Goal: Information Seeking & Learning: Learn about a topic

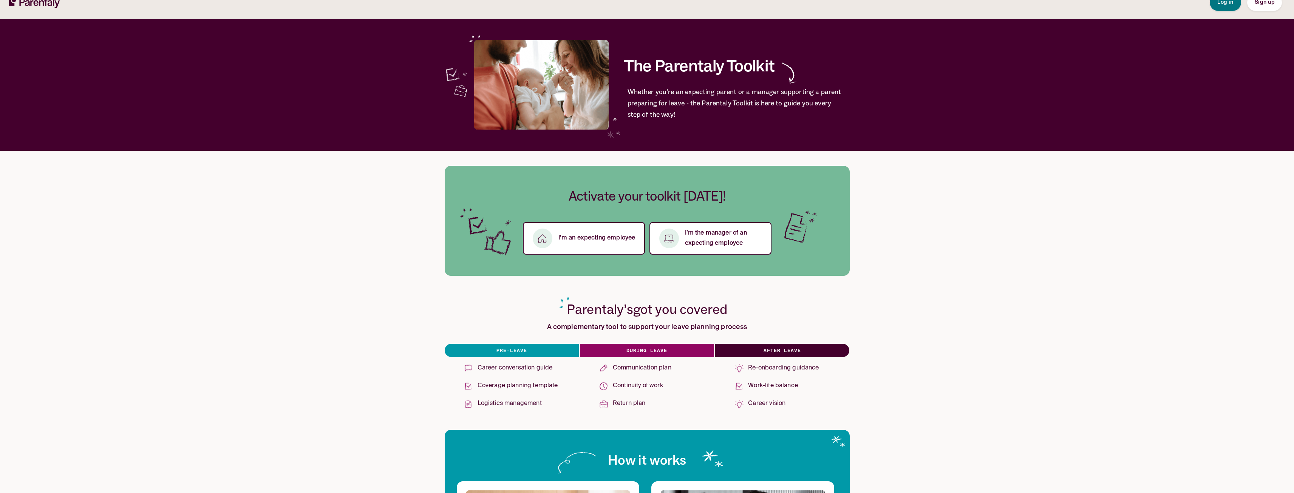
scroll to position [38, 0]
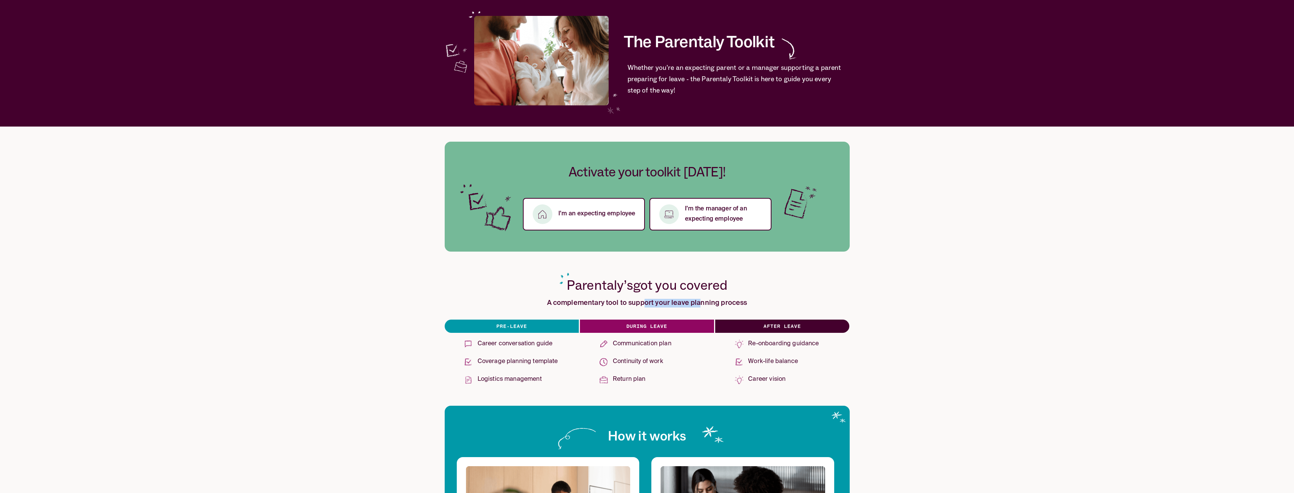
drag, startPoint x: 653, startPoint y: 301, endPoint x: 703, endPoint y: 301, distance: 49.9
click at [703, 301] on h3 "A complementary tool to support your leave planning process" at bounding box center [647, 303] width 200 height 9
click at [704, 301] on h3 "A complementary tool to support your leave planning process" at bounding box center [647, 303] width 200 height 9
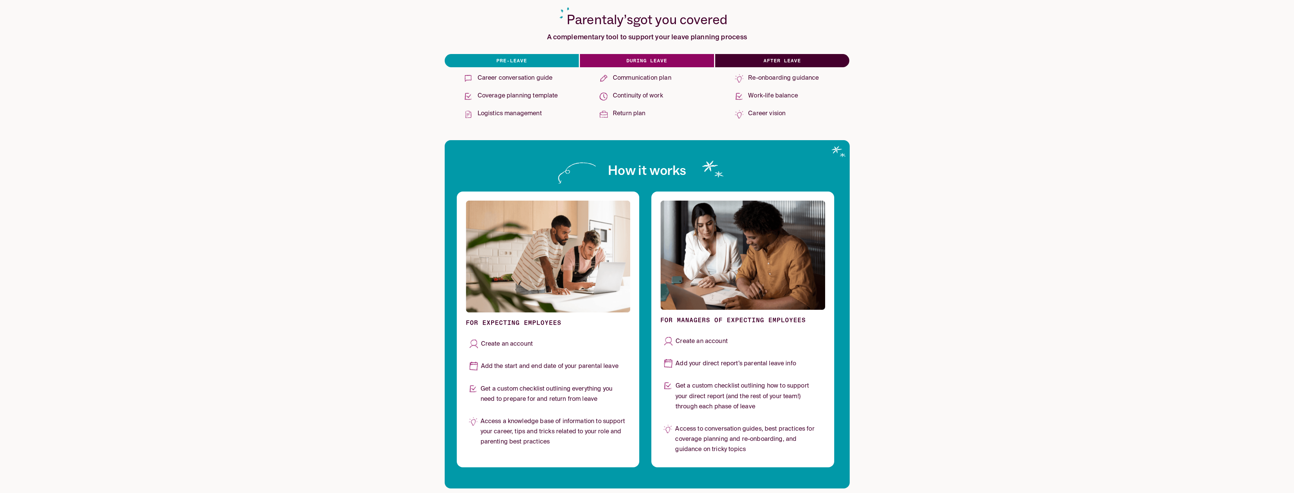
scroll to position [340, 0]
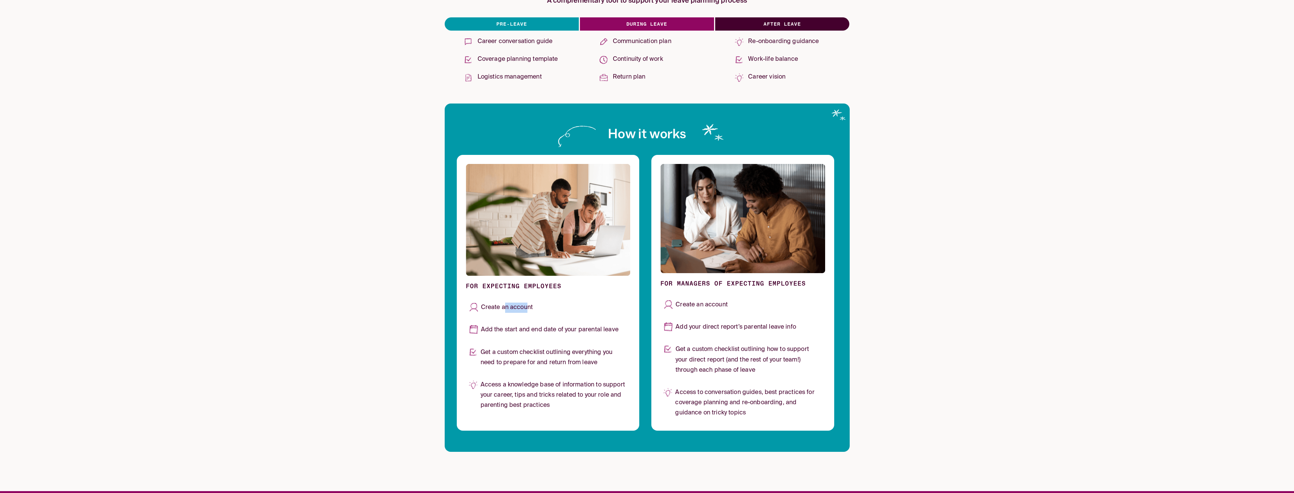
drag, startPoint x: 506, startPoint y: 306, endPoint x: 528, endPoint y: 306, distance: 21.5
click at [528, 306] on p "Create an account" at bounding box center [507, 308] width 52 height 10
click at [540, 324] on div "Add the start and end date of your parental leave" at bounding box center [548, 330] width 165 height 16
drag, startPoint x: 510, startPoint y: 327, endPoint x: 580, endPoint y: 327, distance: 69.9
click at [580, 327] on p "Add the start and end date of your parental leave" at bounding box center [549, 330] width 137 height 10
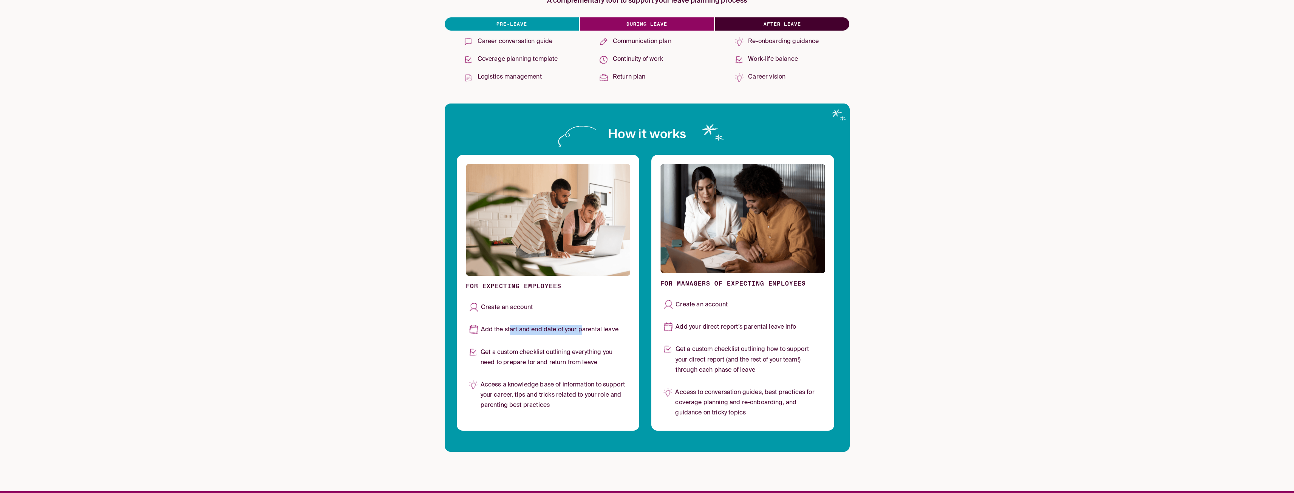
click at [580, 327] on p "Add the start and end date of your parental leave" at bounding box center [549, 330] width 137 height 10
drag, startPoint x: 527, startPoint y: 351, endPoint x: 572, endPoint y: 364, distance: 46.7
click at [572, 358] on p "Get a custom checklist outlining everything you need to prepare for and return …" at bounding box center [553, 357] width 147 height 20
click at [572, 363] on p "Get a custom checklist outlining everything you need to prepare for and return …" at bounding box center [553, 357] width 147 height 20
drag, startPoint x: 504, startPoint y: 381, endPoint x: 525, endPoint y: 406, distance: 32.9
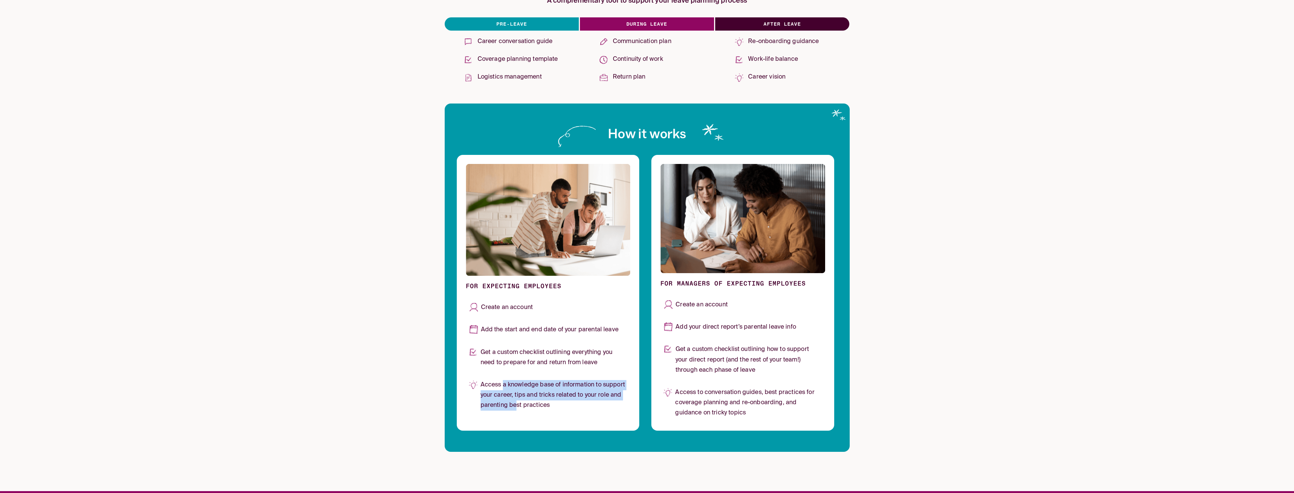
click at [517, 403] on p "Access a knowledge base of information to support your career, tips and tricks …" at bounding box center [553, 395] width 147 height 31
click at [526, 403] on p "Access a knowledge base of information to support your career, tips and tricks …" at bounding box center [553, 395] width 147 height 31
drag, startPoint x: 733, startPoint y: 327, endPoint x: 765, endPoint y: 331, distance: 32.4
click at [765, 331] on p "Add your direct report’s parental leave info" at bounding box center [735, 327] width 120 height 10
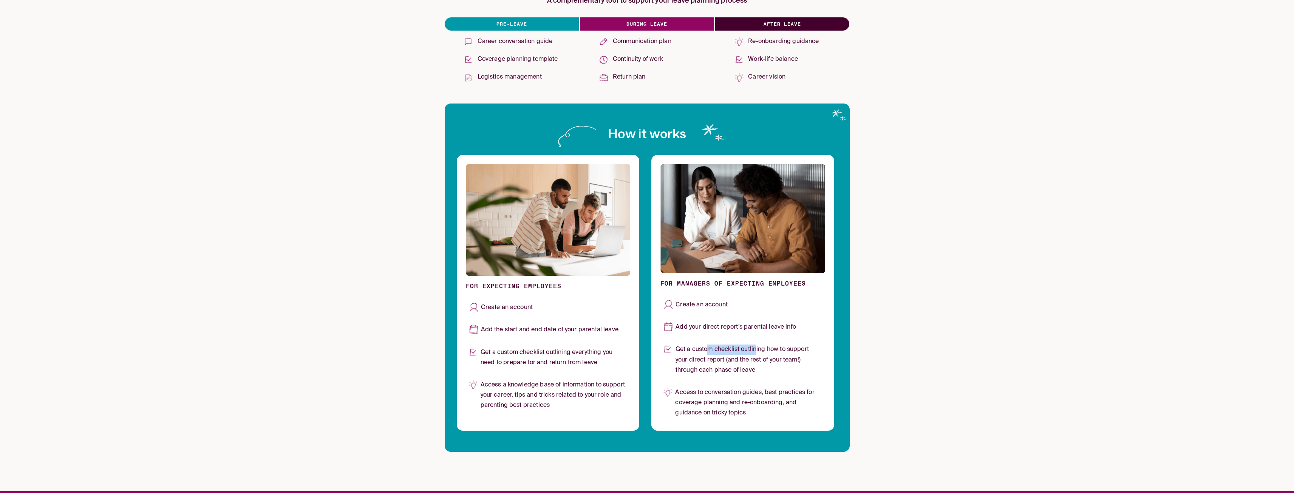
drag, startPoint x: 710, startPoint y: 345, endPoint x: 757, endPoint y: 358, distance: 48.2
click at [757, 354] on p "Get a custom checklist outlining how to support your direct report (and the res…" at bounding box center [748, 359] width 147 height 31
click at [752, 363] on p "Get a custom checklist outlining how to support your direct report (and the res…" at bounding box center [748, 359] width 147 height 31
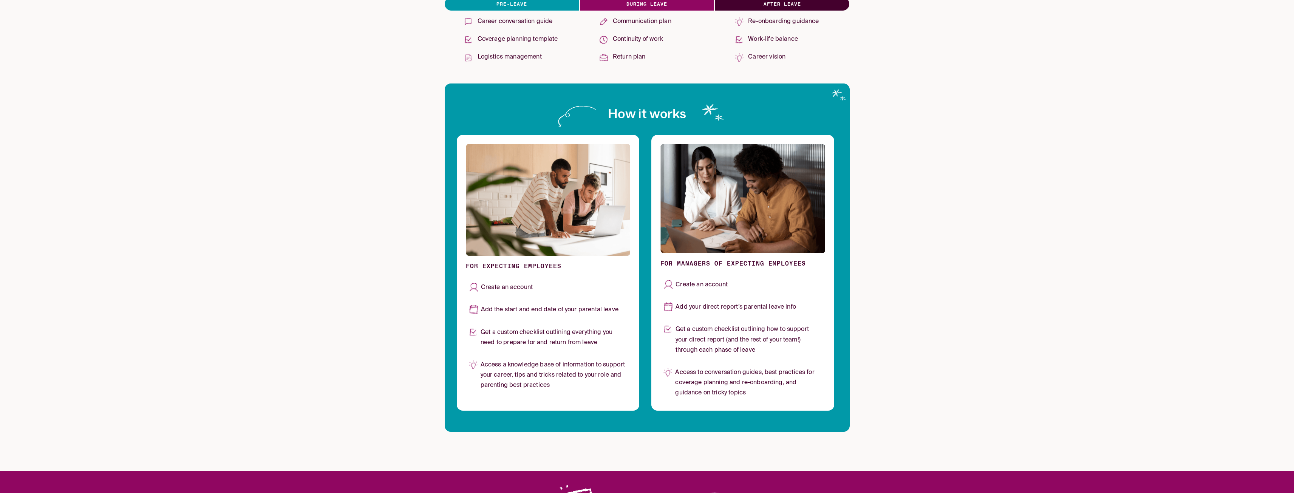
scroll to position [378, 0]
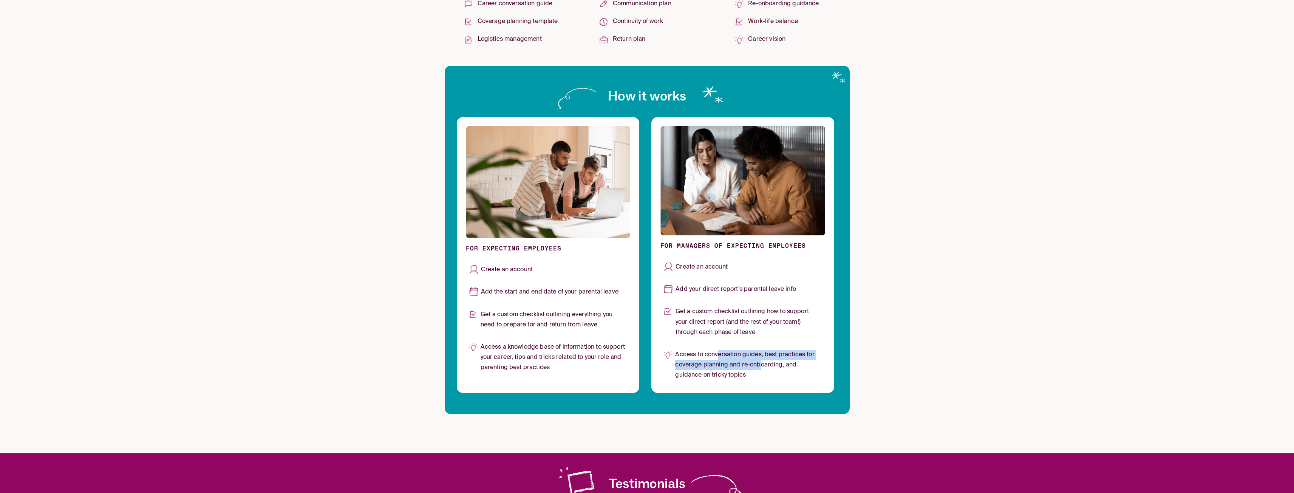
drag, startPoint x: 718, startPoint y: 360, endPoint x: 762, endPoint y: 363, distance: 44.3
click at [762, 363] on p "Access to conversation guides, best practices for coverage planning and re-onbo…" at bounding box center [748, 365] width 147 height 31
click at [754, 372] on p "Access to conversation guides, best practices for coverage planning and re-onbo…" at bounding box center [748, 365] width 147 height 31
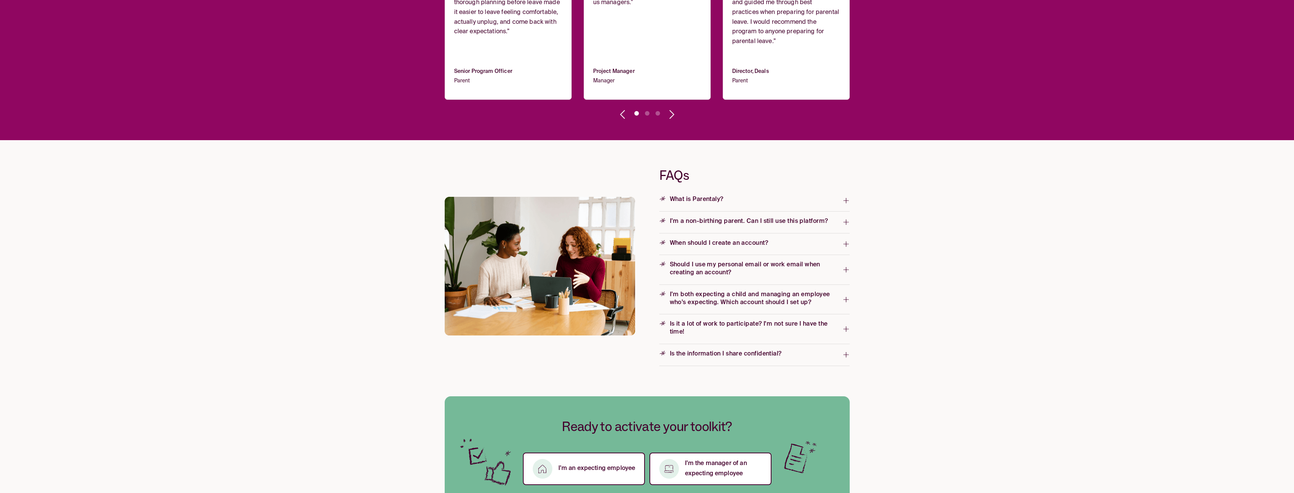
scroll to position [982, 0]
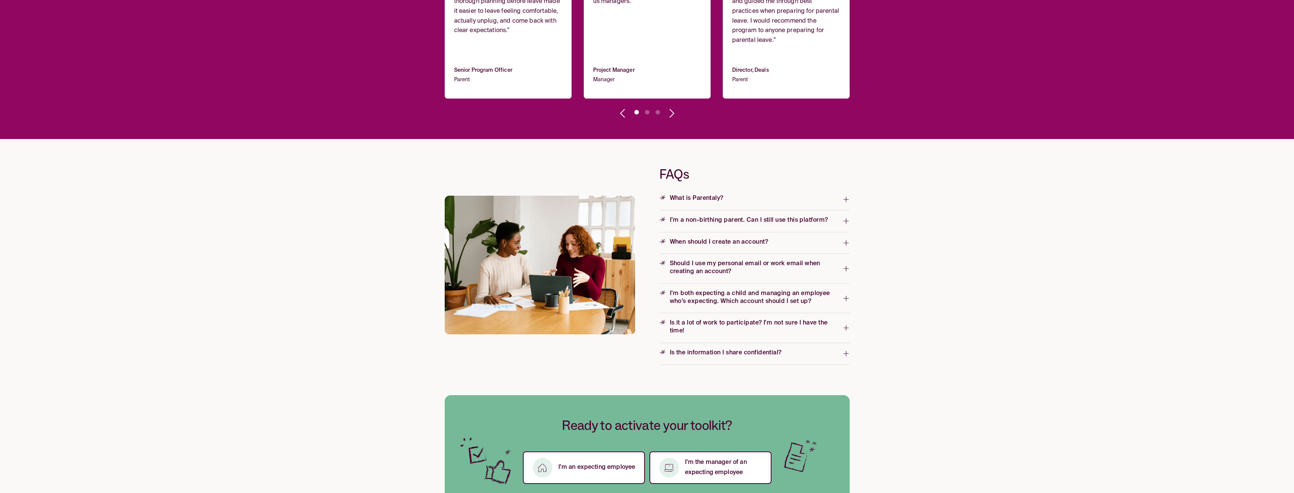
click at [768, 219] on span "I’m a non-birthing parent. Can I still use this platform?" at bounding box center [745, 220] width 172 height 8
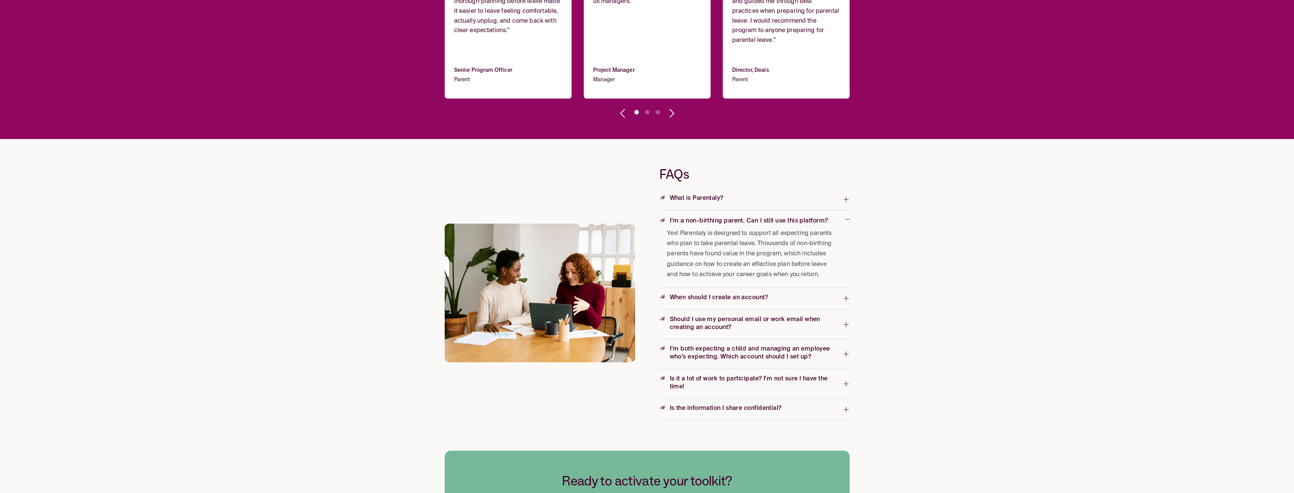
click at [813, 218] on span "I’m a non-birthing parent. Can I still use this platform?" at bounding box center [745, 221] width 172 height 8
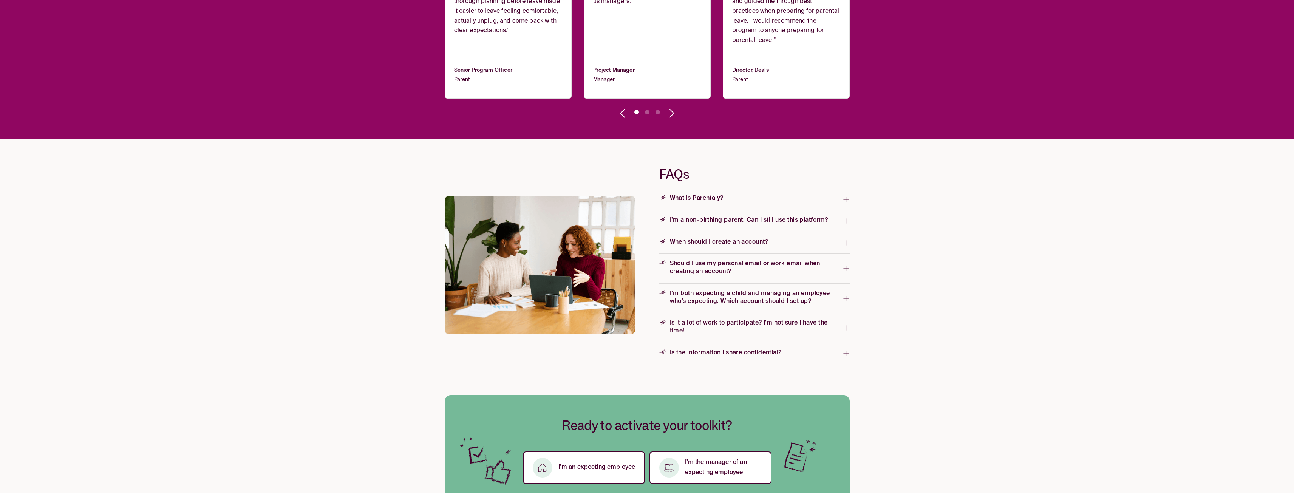
click at [811, 261] on span "Should I use my personal email or work email when creating an account?" at bounding box center [750, 268] width 183 height 16
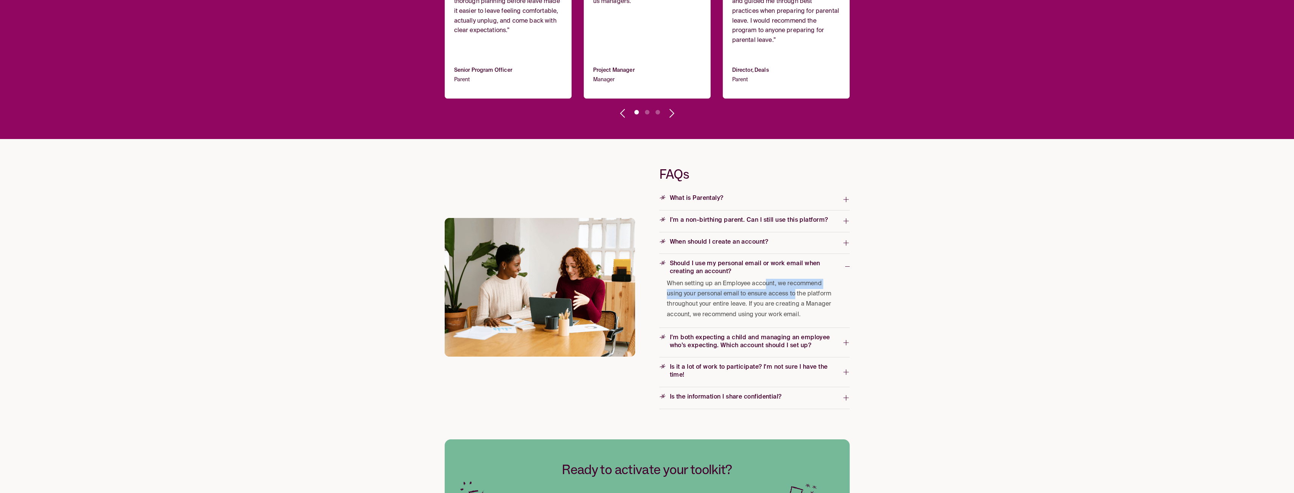
drag, startPoint x: 767, startPoint y: 282, endPoint x: 795, endPoint y: 295, distance: 29.9
click at [795, 295] on span "When setting up an Employee account, we recommend using your personal email to …" at bounding box center [752, 299] width 170 height 41
click at [796, 299] on span "When setting up an Employee account, we recommend using your personal email to …" at bounding box center [752, 299] width 170 height 41
drag, startPoint x: 760, startPoint y: 303, endPoint x: 780, endPoint y: 312, distance: 21.3
click at [771, 308] on span "When setting up an Employee account, we recommend using your personal email to …" at bounding box center [752, 299] width 170 height 41
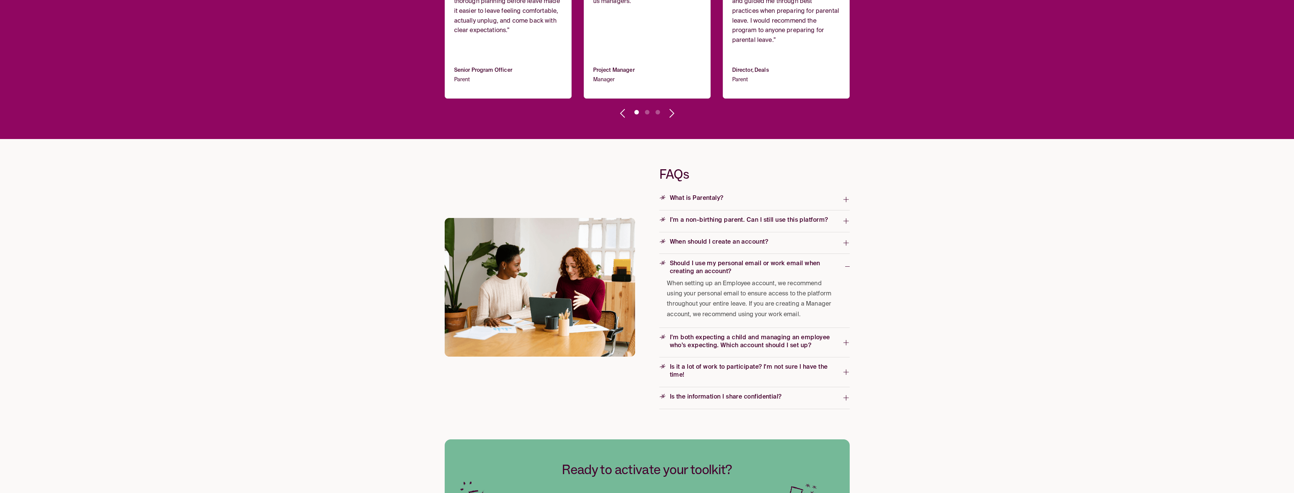
click at [784, 315] on span "When setting up an Employee account, we recommend using your personal email to …" at bounding box center [752, 299] width 170 height 41
click at [824, 259] on span "Should I use my personal email or work email when creating an account?" at bounding box center [752, 268] width 186 height 20
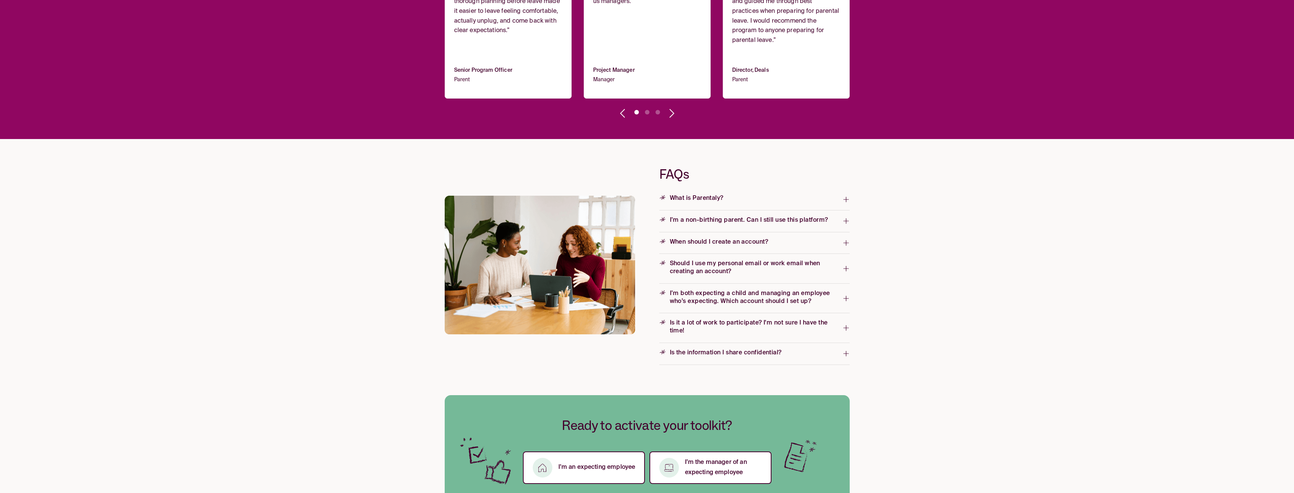
drag, startPoint x: 979, startPoint y: 303, endPoint x: 966, endPoint y: 304, distance: 12.1
click at [831, 324] on span "Is it a lot of work to participate? I'm not sure I have the time!" at bounding box center [750, 327] width 183 height 16
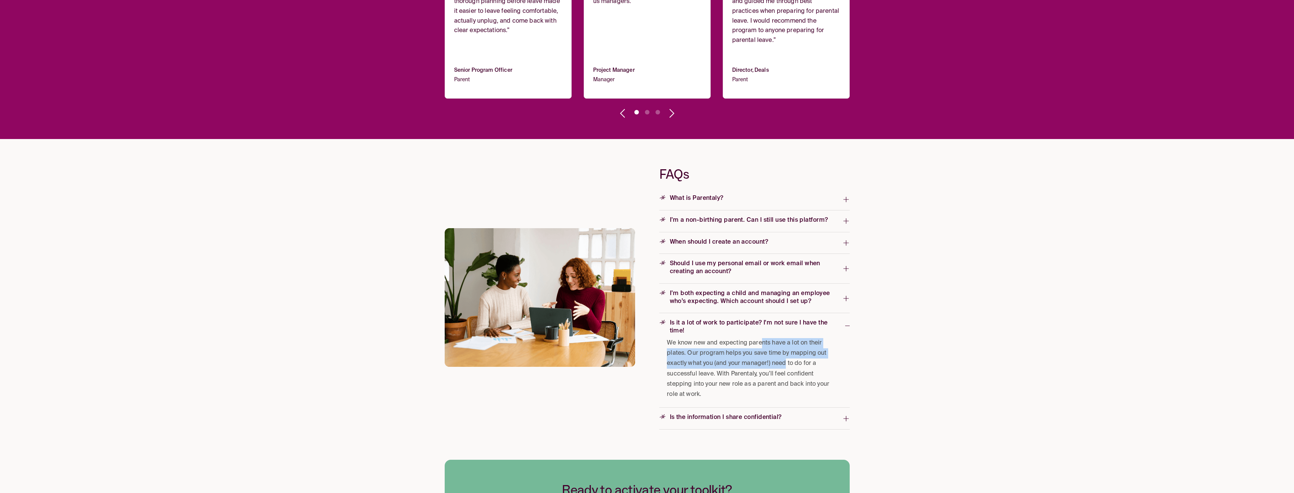
drag, startPoint x: 762, startPoint y: 341, endPoint x: 849, endPoint y: 379, distance: 95.2
click at [786, 369] on span "We know new and expecting parents have a lot on their plates. Our program helps…" at bounding box center [752, 369] width 170 height 62
drag, startPoint x: 942, startPoint y: 371, endPoint x: 942, endPoint y: 364, distance: 7.6
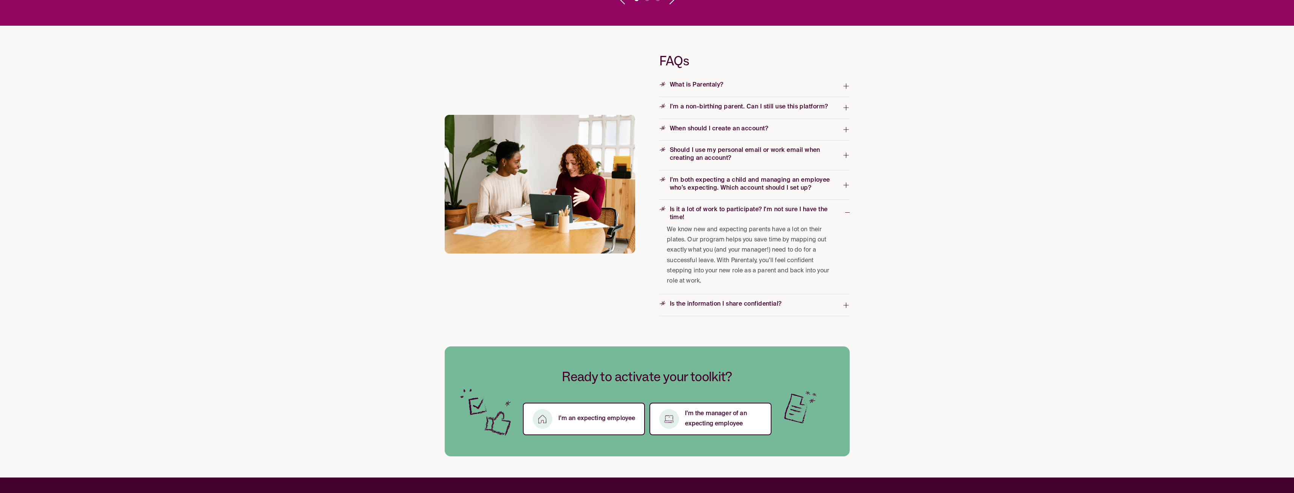
click at [755, 309] on span "Is the information I share confidential?" at bounding box center [750, 305] width 183 height 12
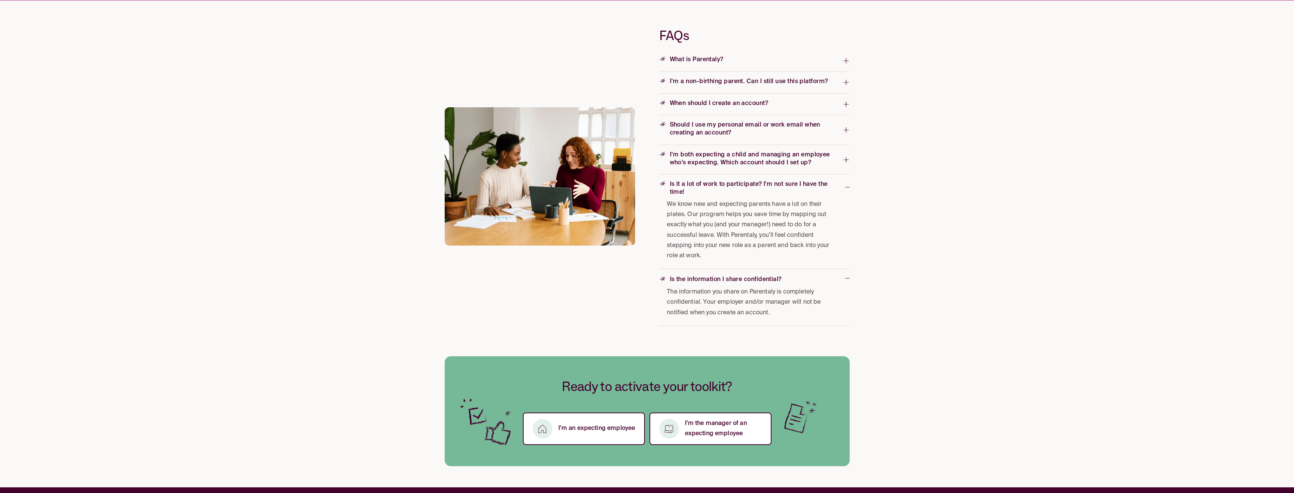
scroll to position [1152, 0]
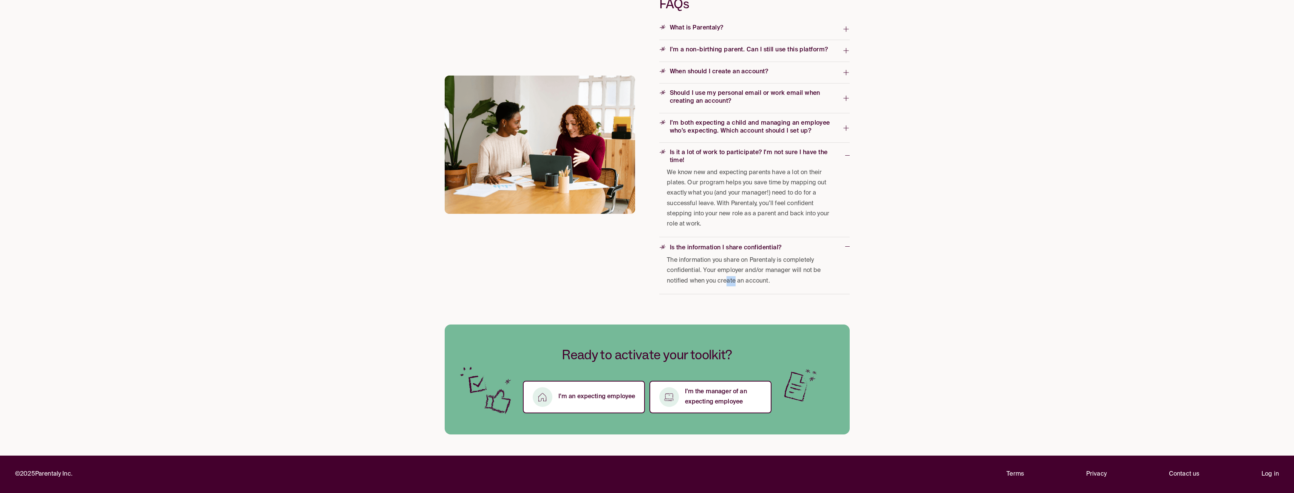
drag, startPoint x: 726, startPoint y: 280, endPoint x: 737, endPoint y: 282, distance: 11.2
click at [737, 282] on span "The information you share on Parentaly is completely confidential. Your employe…" at bounding box center [752, 270] width 170 height 31
click at [740, 282] on span "The information you share on Parentaly is completely confidential. Your employe…" at bounding box center [752, 270] width 170 height 31
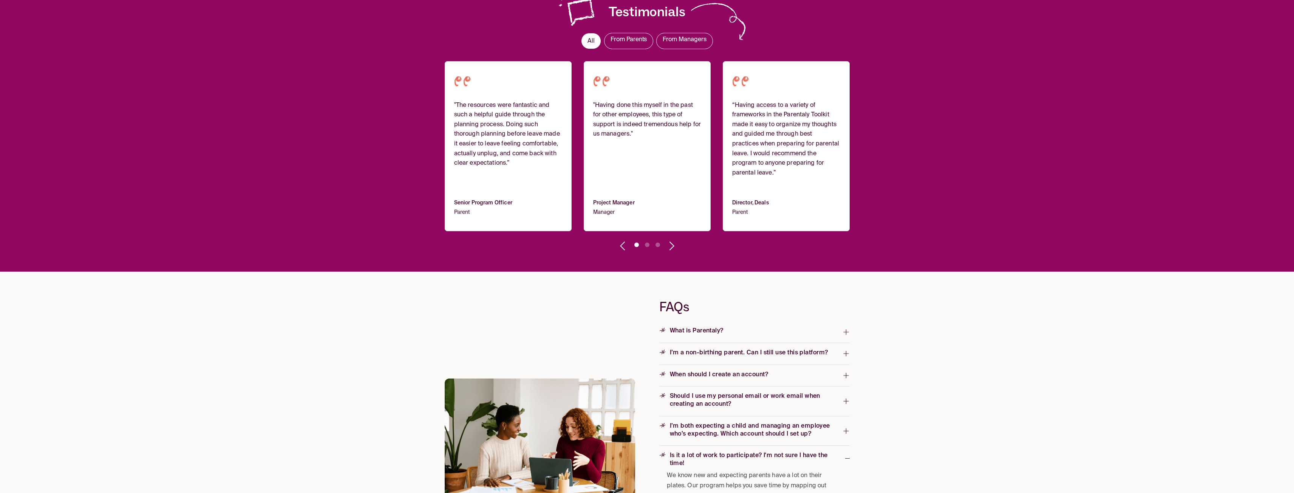
scroll to position [775, 0]
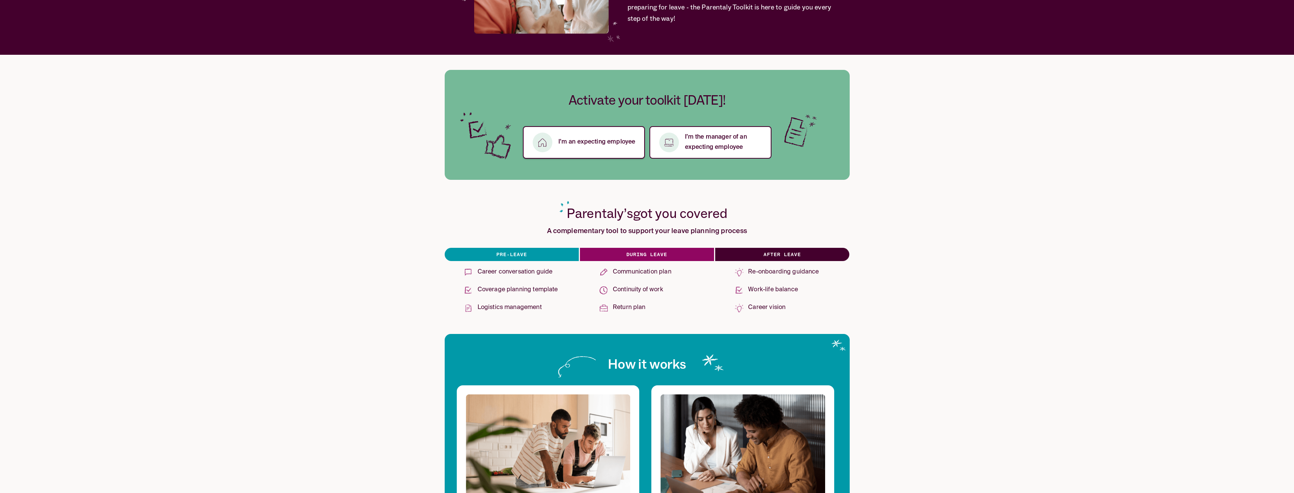
scroll to position [113, 0]
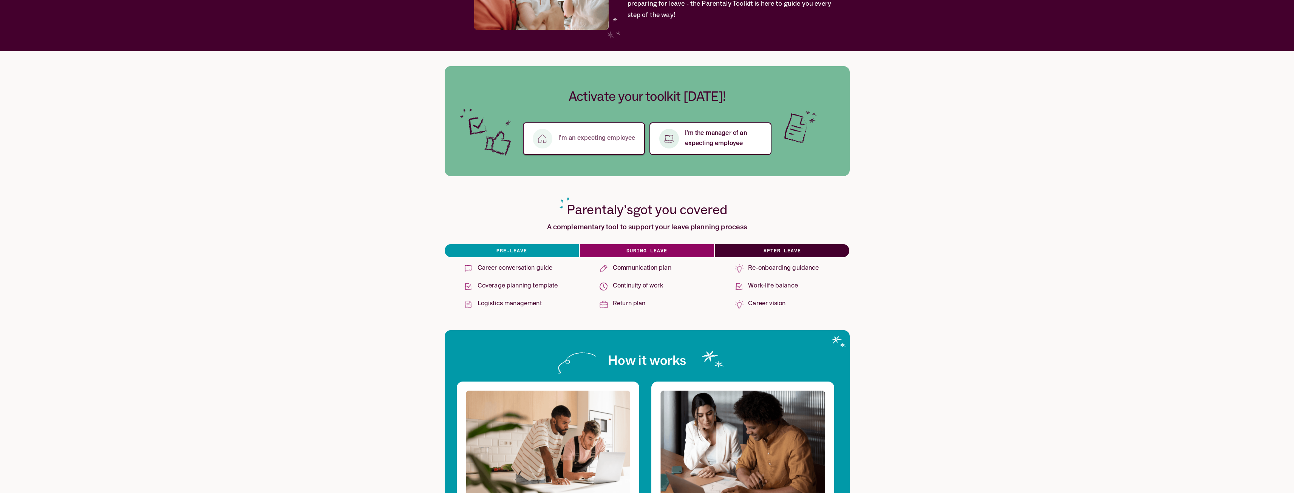
click at [588, 140] on p "I’m an expecting employee" at bounding box center [596, 138] width 77 height 10
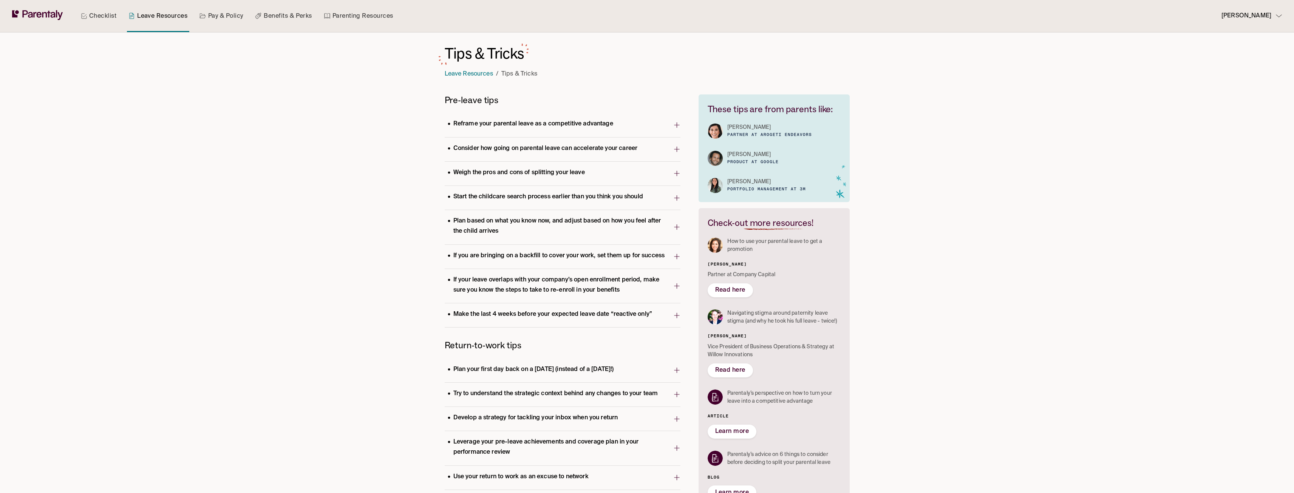
click at [636, 125] on span "Reframe your parental leave as a competitive advantage" at bounding box center [559, 124] width 228 height 15
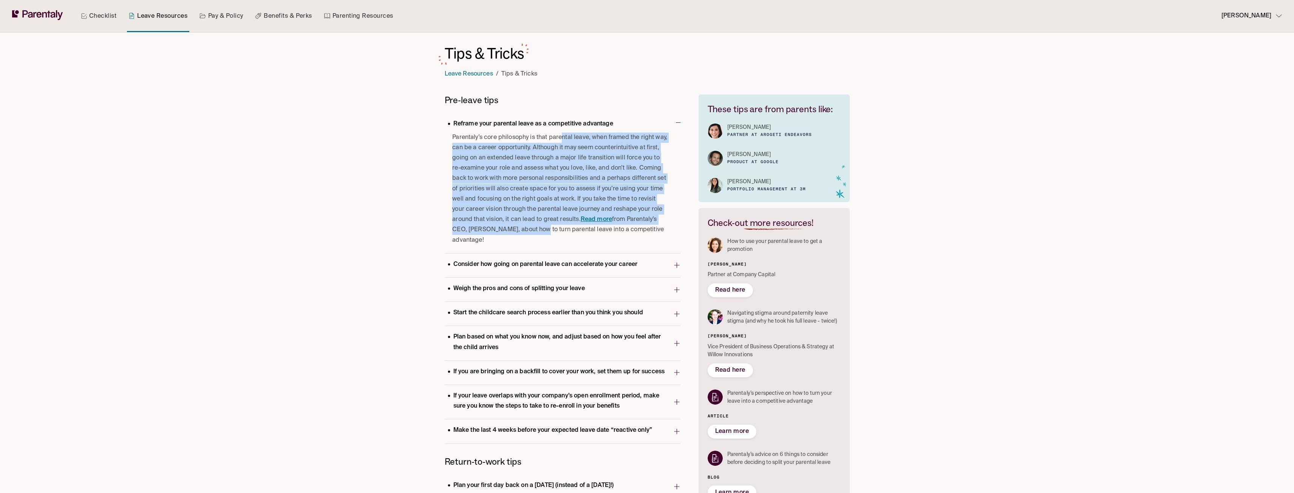
drag, startPoint x: 564, startPoint y: 137, endPoint x: 539, endPoint y: 223, distance: 89.5
click at [534, 225] on span "Parentaly’s core philosophy is that parental leave, when framed the right way, …" at bounding box center [560, 189] width 216 height 113
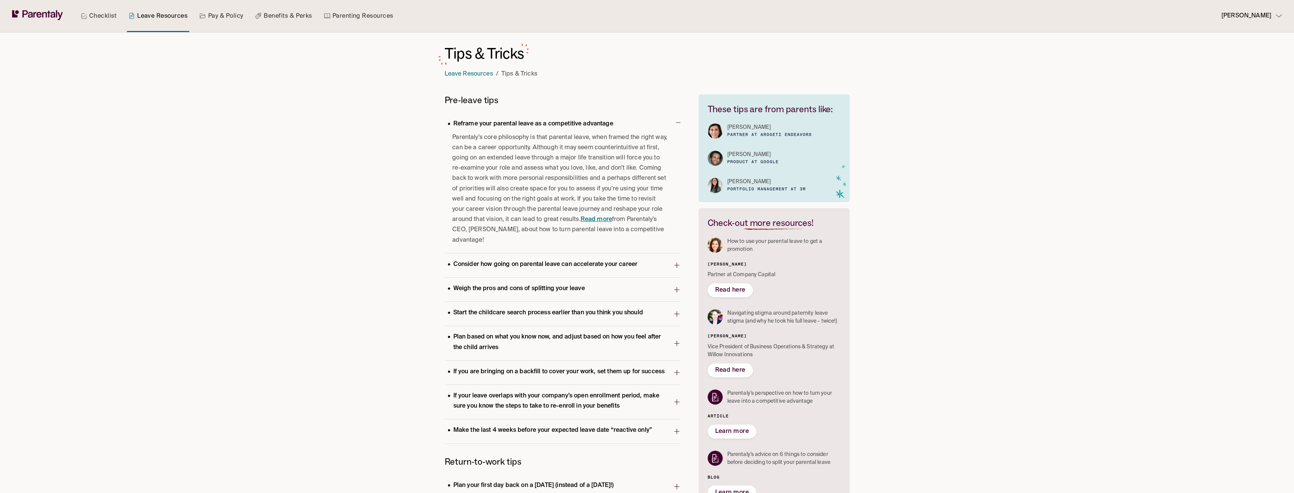
click at [539, 223] on span "Parentaly’s core philosophy is that parental leave, when framed the right way, …" at bounding box center [560, 189] width 216 height 113
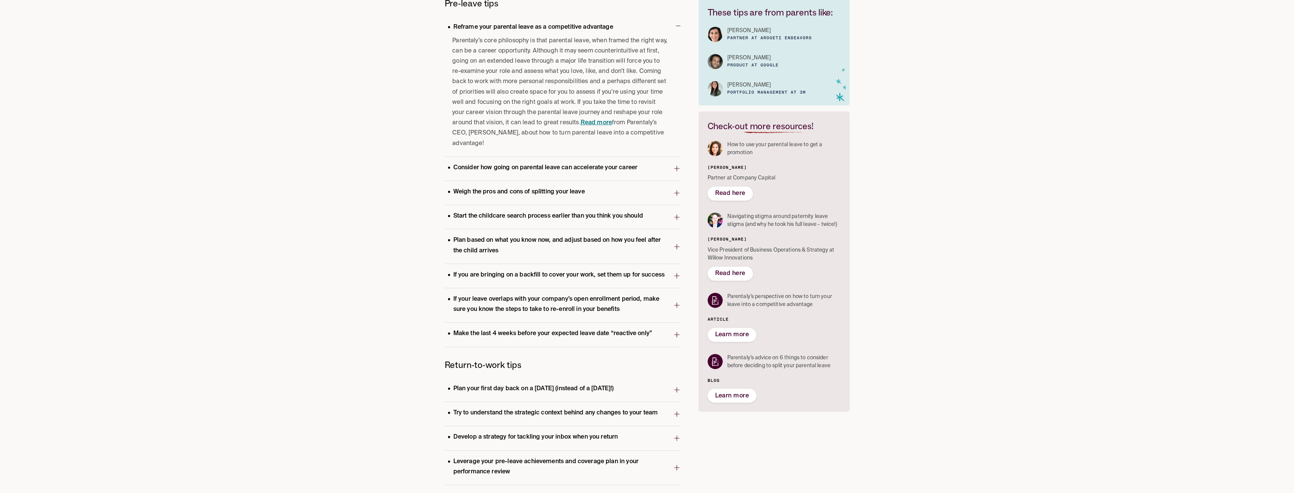
scroll to position [113, 0]
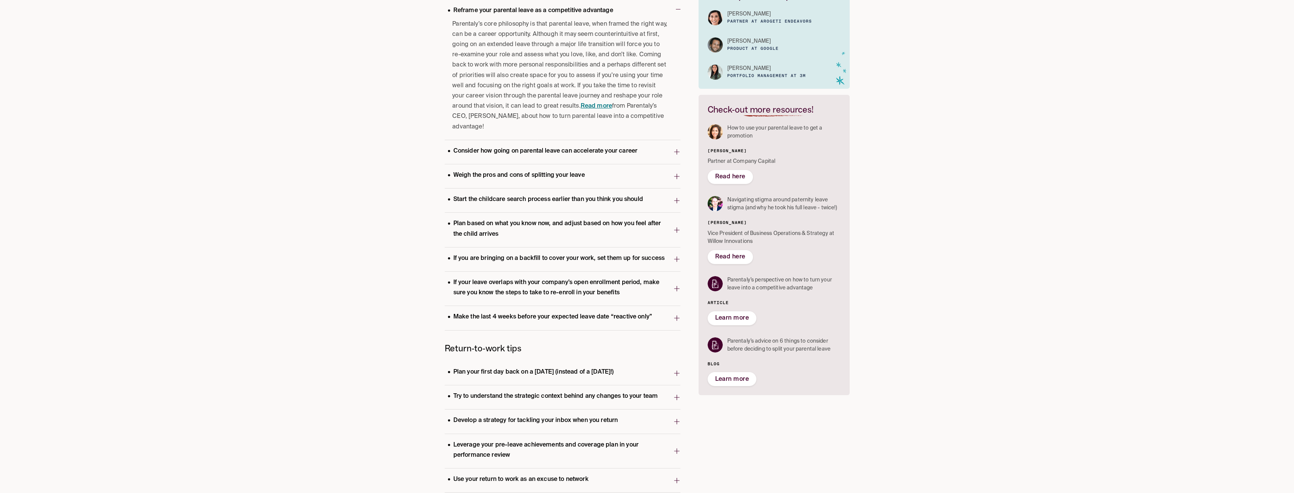
click at [609, 176] on span "Weigh the pros and cons of splitting your leave" at bounding box center [559, 176] width 228 height 15
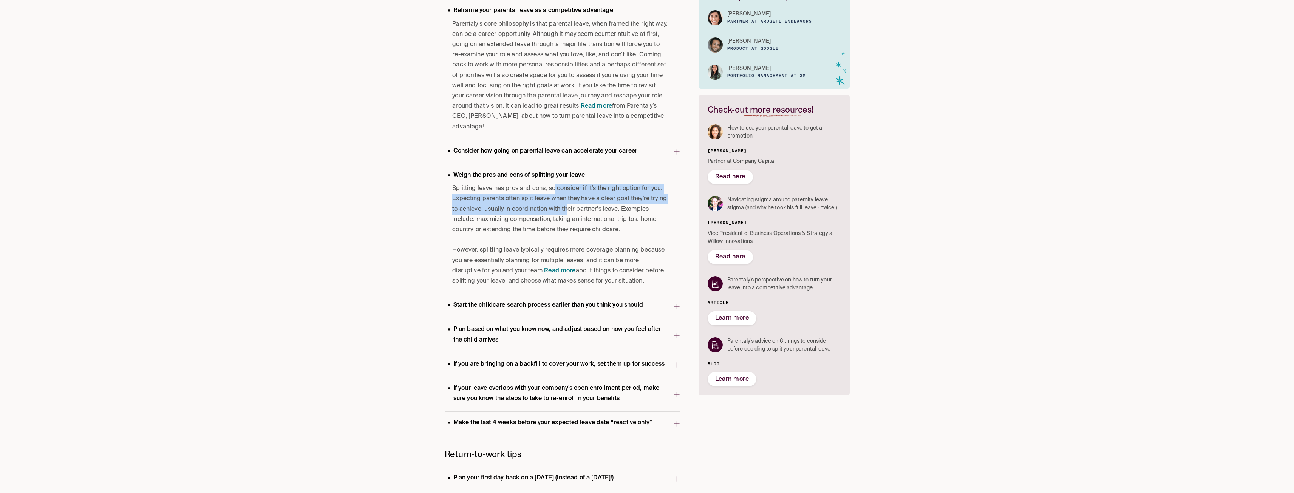
drag, startPoint x: 556, startPoint y: 187, endPoint x: 566, endPoint y: 204, distance: 19.8
click at [566, 204] on p "Splitting leave has pros and cons, so consider if it’s the right option for you…" at bounding box center [560, 209] width 216 height 51
click at [576, 209] on p "Splitting leave has pros and cons, so consider if it’s the right option for you…" at bounding box center [560, 209] width 216 height 51
drag, startPoint x: 583, startPoint y: 192, endPoint x: 590, endPoint y: 213, distance: 22.3
click at [590, 213] on p "Splitting leave has pros and cons, so consider if it’s the right option for you…" at bounding box center [560, 209] width 216 height 51
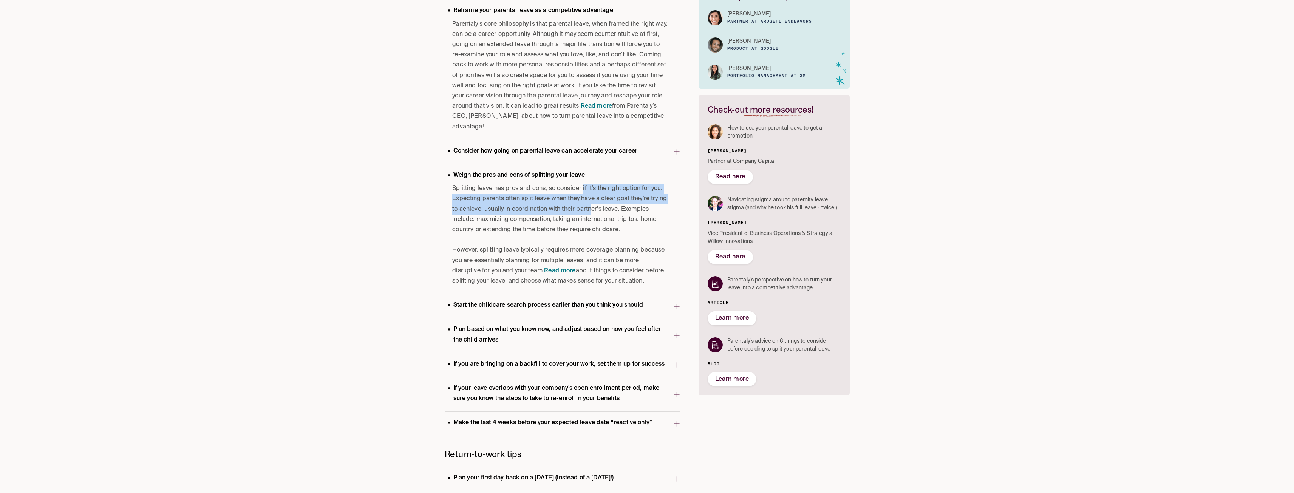
click at [590, 213] on p "Splitting leave has pros and cons, so consider if it’s the right option for you…" at bounding box center [560, 209] width 216 height 51
drag, startPoint x: 566, startPoint y: 205, endPoint x: 586, endPoint y: 214, distance: 21.5
click at [586, 214] on p "Splitting leave has pros and cons, so consider if it’s the right option for you…" at bounding box center [560, 209] width 216 height 51
click at [589, 218] on p "Splitting leave has pros and cons, so consider if it’s the right option for you…" at bounding box center [560, 209] width 216 height 51
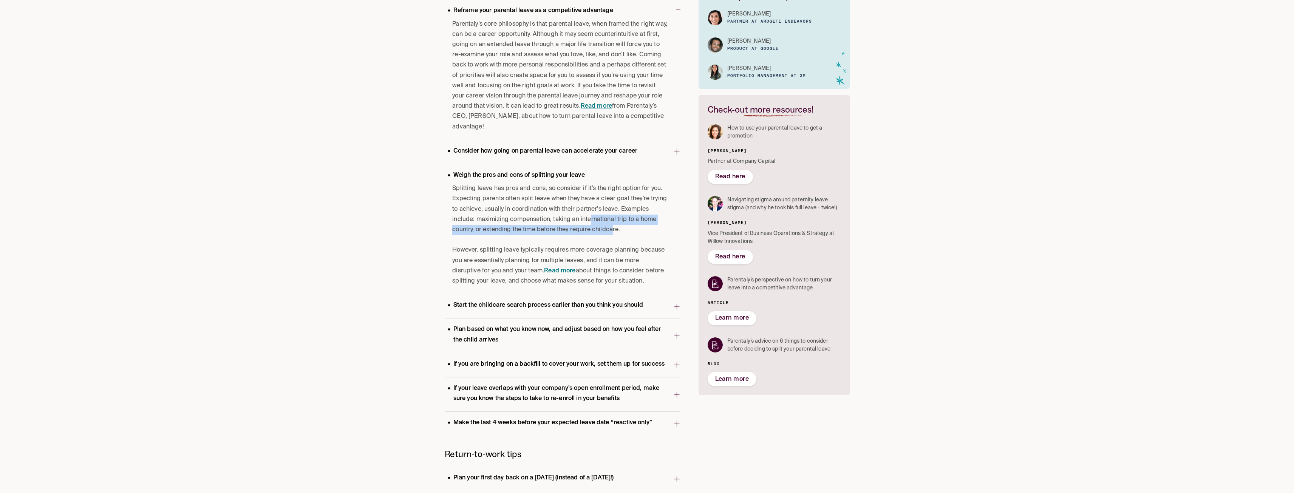
drag, startPoint x: 610, startPoint y: 224, endPoint x: 614, endPoint y: 233, distance: 10.0
click at [613, 233] on p "Splitting leave has pros and cons, so consider if it’s the right option for you…" at bounding box center [560, 209] width 216 height 51
click at [614, 233] on p "Splitting leave has pros and cons, so consider if it’s the right option for you…" at bounding box center [560, 209] width 216 height 51
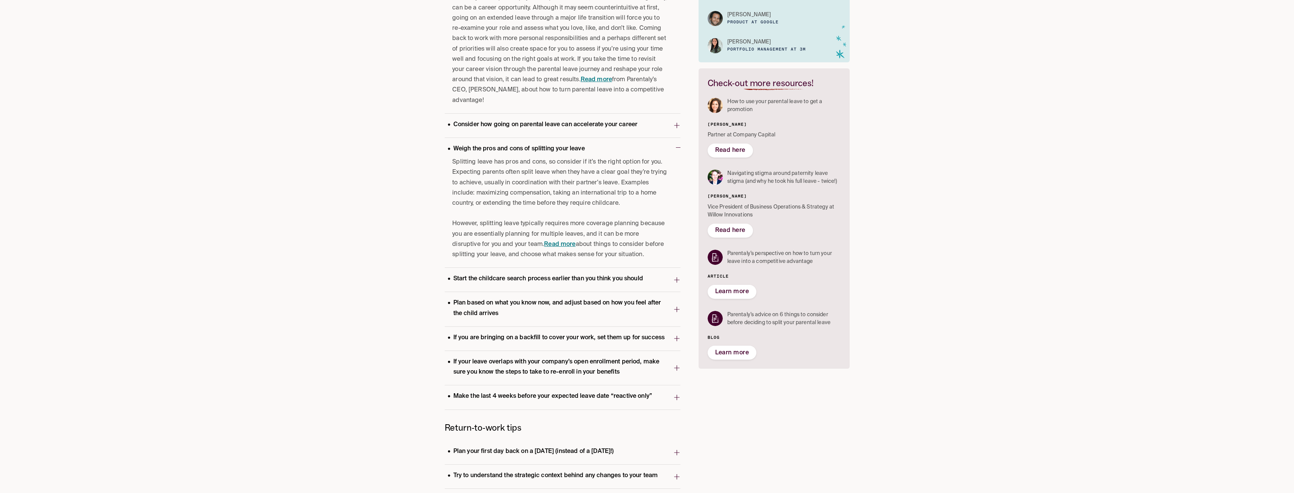
scroll to position [151, 0]
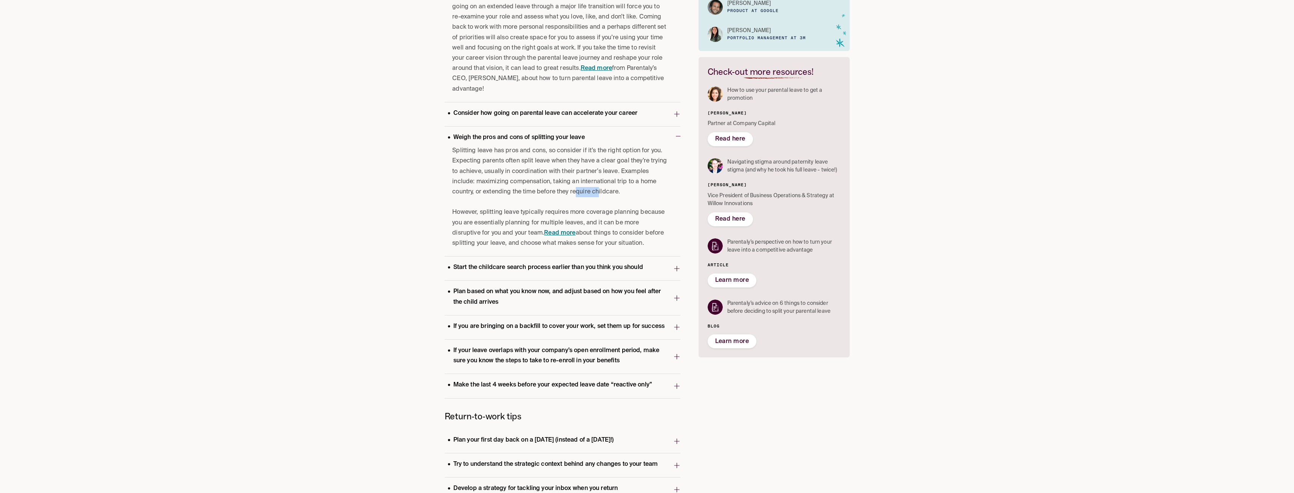
drag, startPoint x: 577, startPoint y: 194, endPoint x: 616, endPoint y: 195, distance: 38.9
click at [605, 195] on p "Splitting leave has pros and cons, so consider if it’s the right option for you…" at bounding box center [560, 171] width 216 height 51
click at [621, 200] on div "Splitting leave has pros and cons, so consider if it’s the right option for you…" at bounding box center [560, 197] width 216 height 103
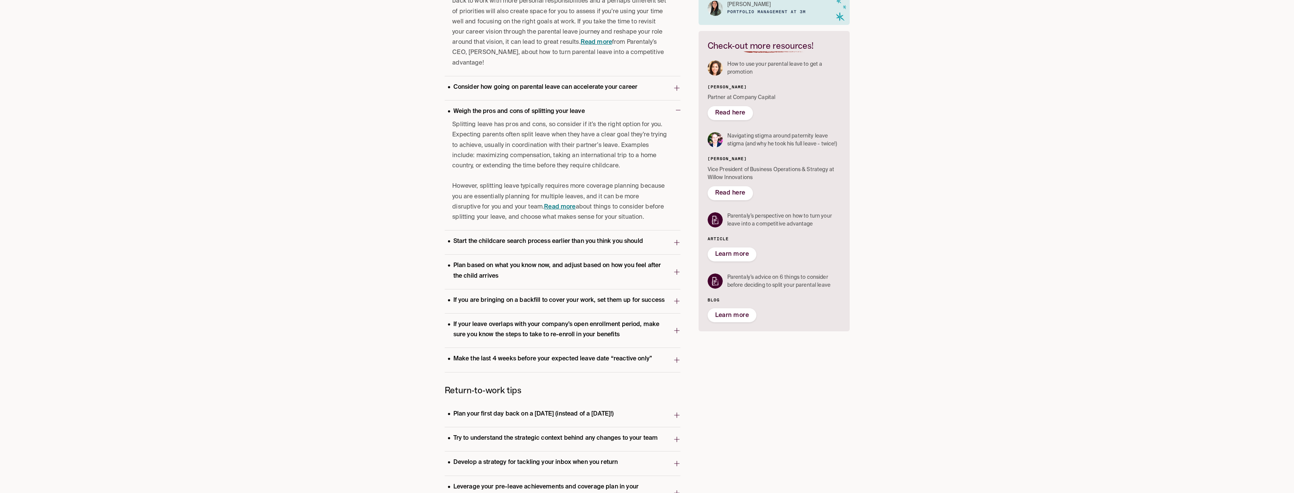
scroll to position [189, 0]
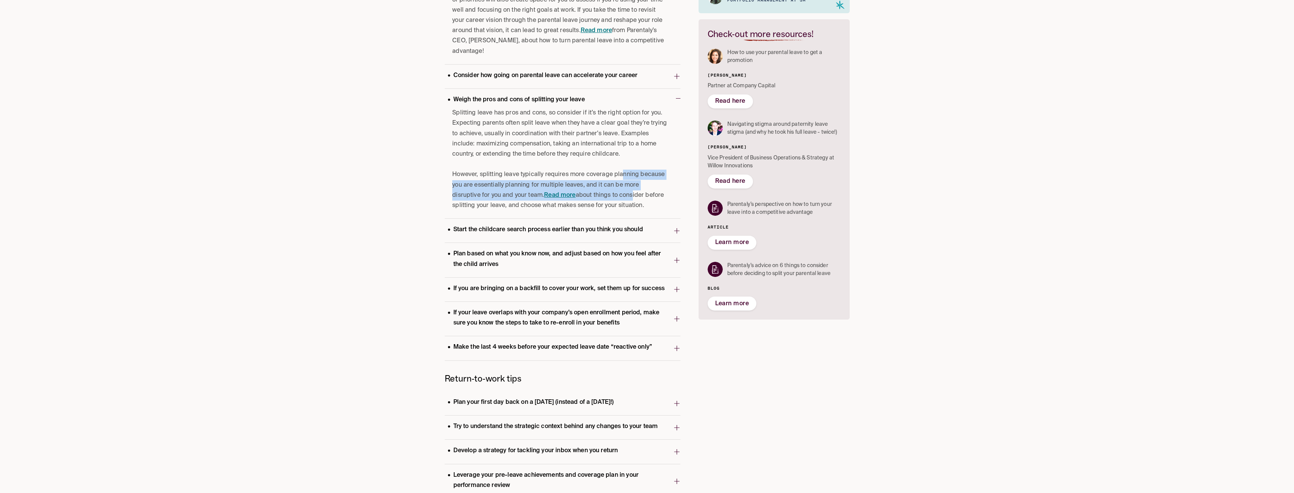
drag, startPoint x: 625, startPoint y: 185, endPoint x: 631, endPoint y: 195, distance: 11.9
click at [631, 195] on p "However, splitting leave typically requires more coverage planning because you …" at bounding box center [560, 190] width 216 height 41
click at [634, 197] on p "However, splitting leave typically requires more coverage planning because you …" at bounding box center [560, 190] width 216 height 41
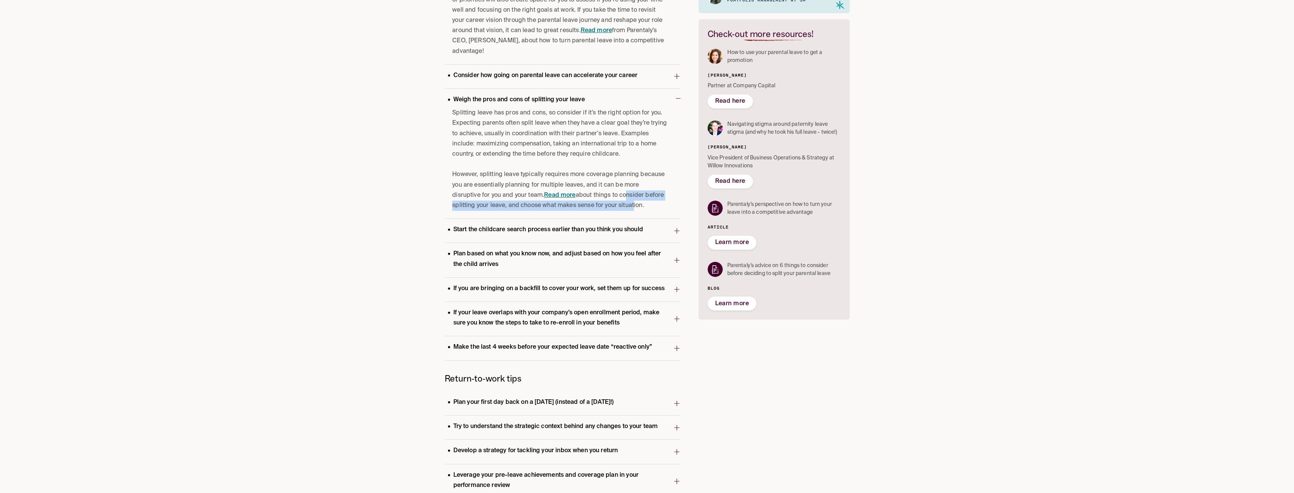
drag, startPoint x: 626, startPoint y: 192, endPoint x: 632, endPoint y: 211, distance: 20.5
click at [632, 211] on div "Splitting leave has pros and cons, so consider if it’s the right option for you…" at bounding box center [563, 163] width 236 height 110
click at [636, 210] on p "However, splitting leave typically requires more coverage planning because you …" at bounding box center [560, 190] width 216 height 41
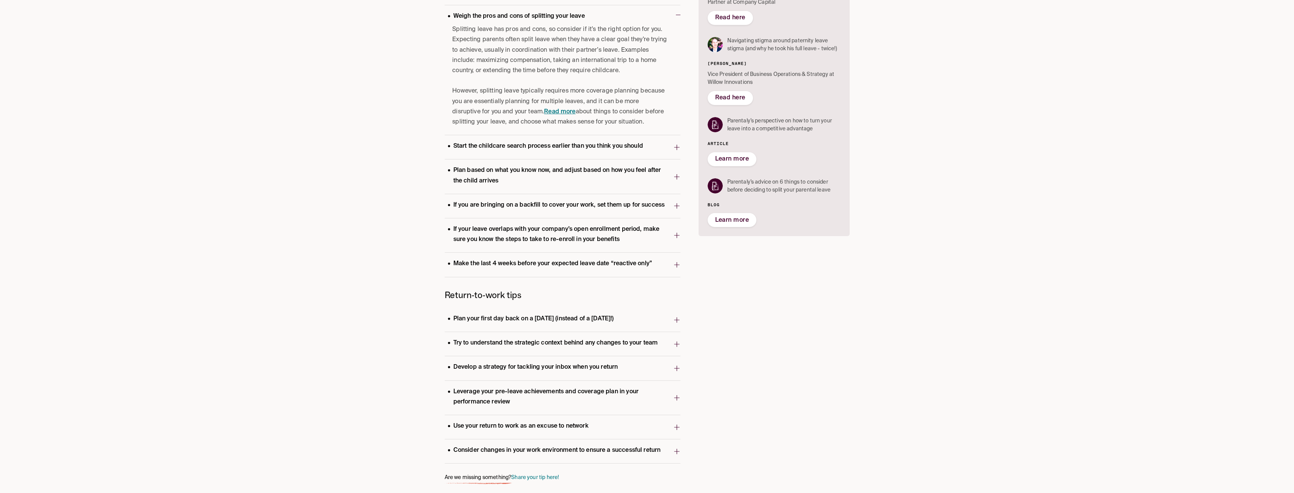
scroll to position [275, 0]
click at [662, 264] on span "Make the last 4 weeks before your expected leave date “reactive only”" at bounding box center [559, 262] width 228 height 15
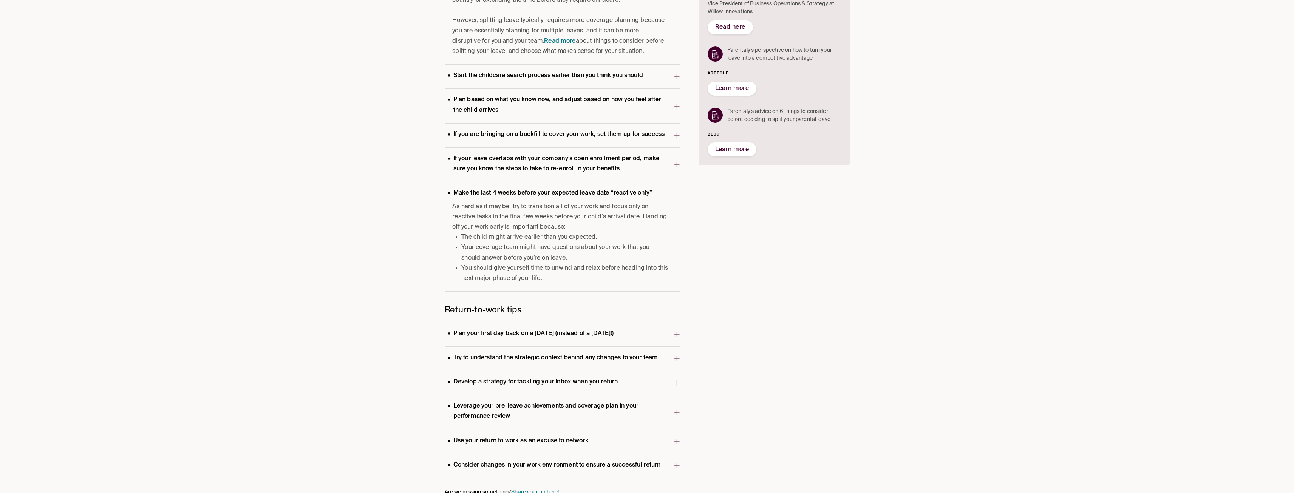
scroll to position [350, 0]
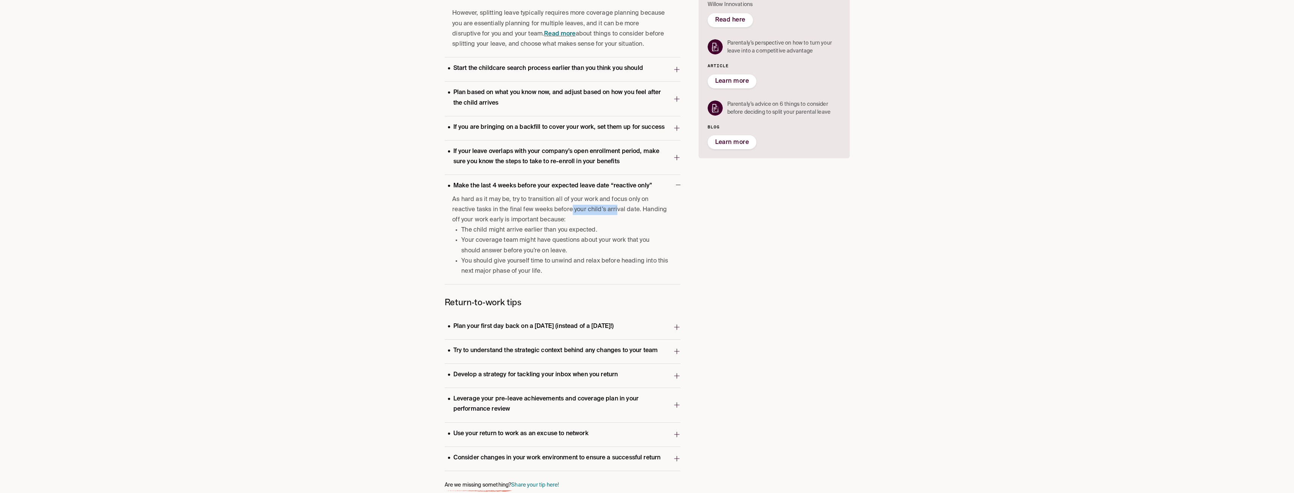
drag, startPoint x: 571, startPoint y: 205, endPoint x: 621, endPoint y: 211, distance: 50.3
click at [618, 210] on p "As hard as it may be, try to transition all of your work and focus only on reac…" at bounding box center [560, 209] width 216 height 31
click at [621, 211] on p "As hard as it may be, try to transition all of your work and focus only on reac…" at bounding box center [560, 209] width 216 height 31
drag, startPoint x: 491, startPoint y: 218, endPoint x: 535, endPoint y: 239, distance: 49.0
click at [535, 239] on div "As hard as it may be, try to transition all of your work and focus only on reac…" at bounding box center [560, 235] width 216 height 82
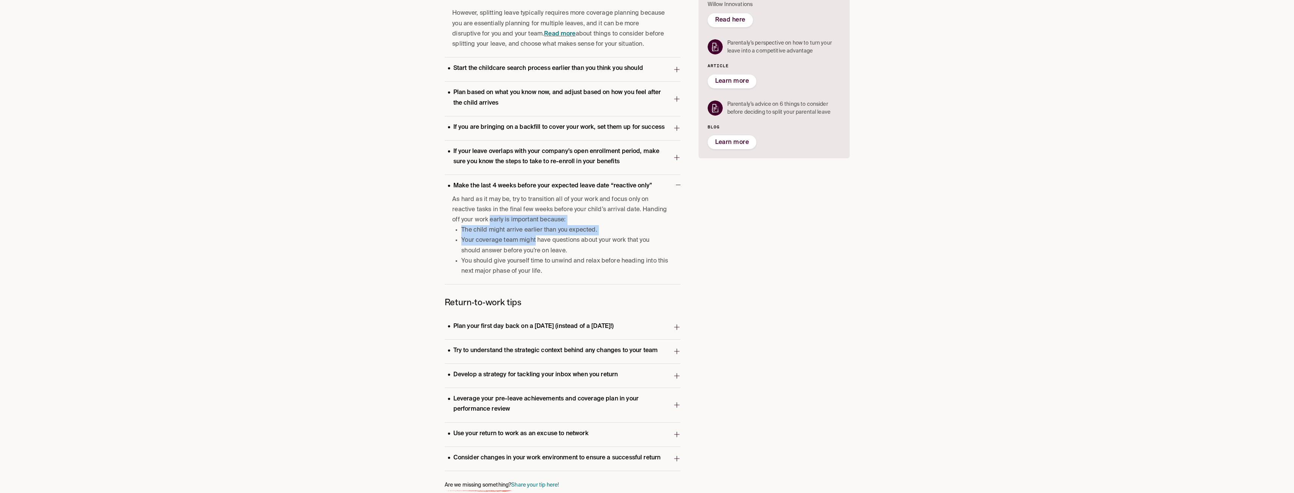
click at [527, 241] on li "Your coverage team might have questions about your work that you should answer …" at bounding box center [564, 245] width 207 height 20
drag, startPoint x: 480, startPoint y: 242, endPoint x: 512, endPoint y: 255, distance: 35.4
click at [512, 255] on li "Your coverage team might have questions about your work that you should answer …" at bounding box center [564, 245] width 207 height 20
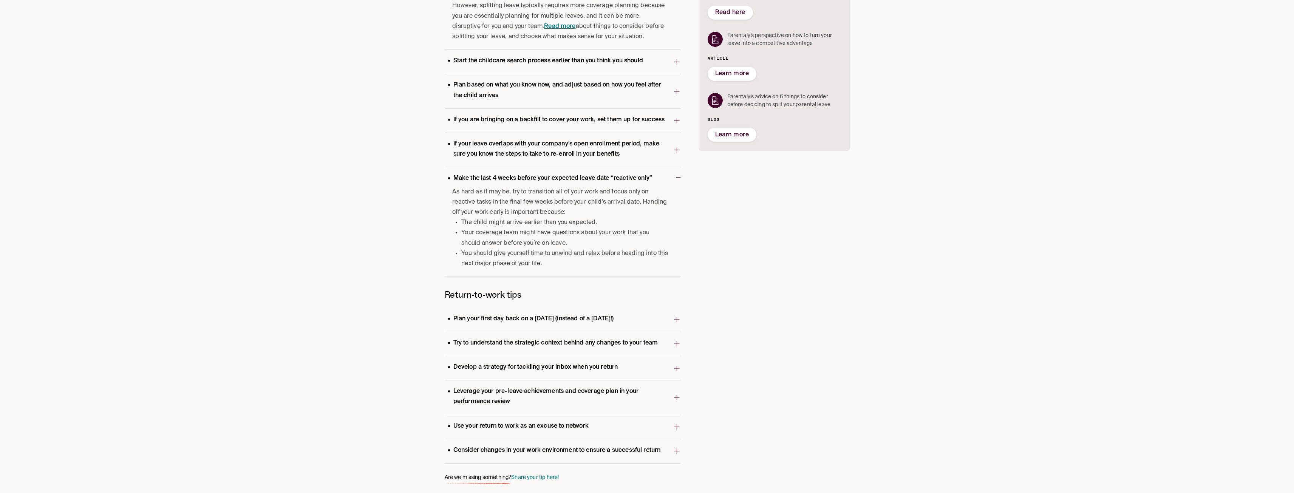
scroll to position [360, 0]
drag, startPoint x: 486, startPoint y: 250, endPoint x: 512, endPoint y: 260, distance: 28.8
click at [512, 259] on li "You should give yourself time to unwind and relax before heading into this next…" at bounding box center [564, 257] width 207 height 20
click at [512, 260] on li "You should give yourself time to unwind and relax before heading into this next…" at bounding box center [564, 257] width 207 height 20
click at [589, 318] on p "Plan your first day back on a [DATE] (instead of a [DATE]!)" at bounding box center [531, 317] width 172 height 10
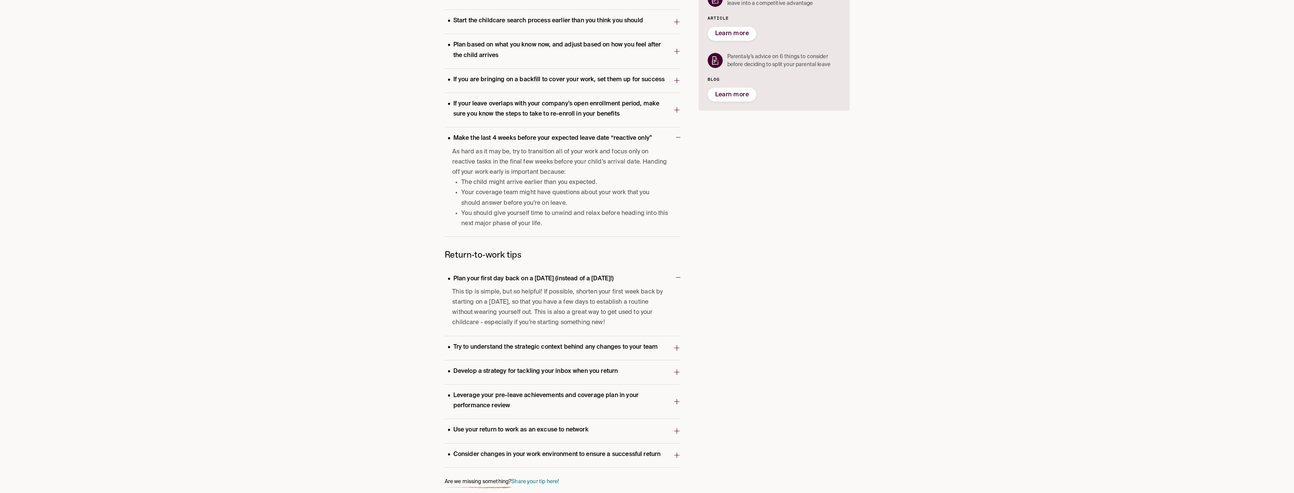
scroll to position [404, 0]
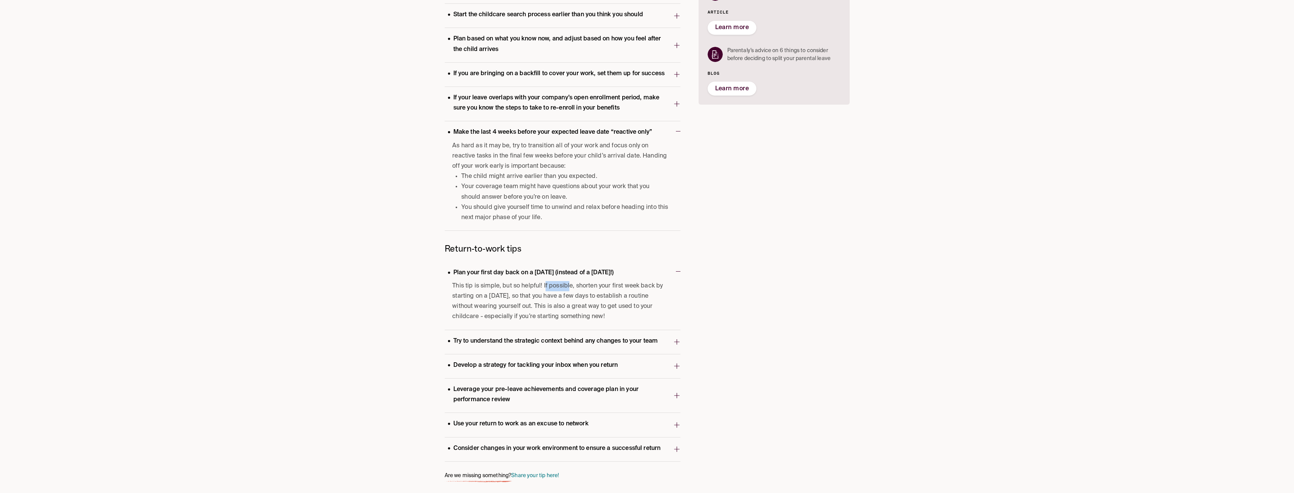
drag, startPoint x: 545, startPoint y: 281, endPoint x: 568, endPoint y: 289, distance: 24.4
click at [568, 289] on span "This tip is simple, but so helpful! If possible, shorten your first week back b…" at bounding box center [560, 301] width 216 height 41
click at [577, 296] on span "This tip is simple, but so helpful! If possible, shorten your first week back b…" at bounding box center [560, 301] width 216 height 41
drag, startPoint x: 501, startPoint y: 294, endPoint x: 539, endPoint y: 300, distance: 37.9
click at [539, 300] on span "This tip is simple, but so helpful! If possible, shorten your first week back b…" at bounding box center [560, 301] width 216 height 41
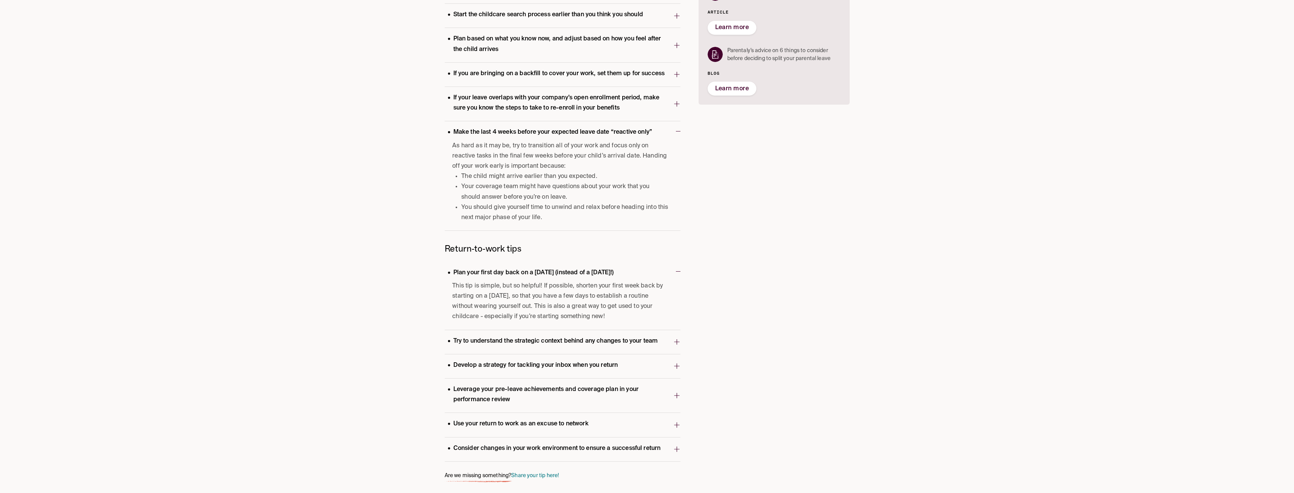
click at [546, 303] on span "This tip is simple, but so helpful! If possible, shorten your first week back b…" at bounding box center [560, 301] width 216 height 41
drag, startPoint x: 556, startPoint y: 296, endPoint x: 558, endPoint y: 309, distance: 13.0
click at [558, 309] on span "This tip is simple, but so helpful! If possible, shorten your first week back b…" at bounding box center [560, 301] width 216 height 41
drag, startPoint x: 511, startPoint y: 301, endPoint x: 544, endPoint y: 308, distance: 33.7
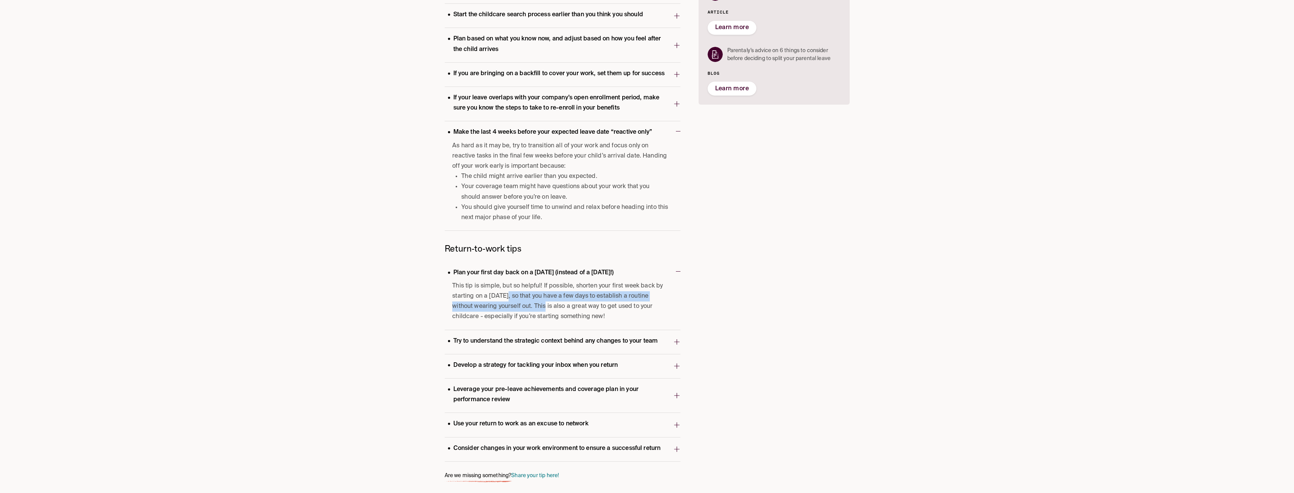
click at [540, 307] on span "This tip is simple, but so helpful! If possible, shorten your first week back b…" at bounding box center [560, 301] width 216 height 41
click at [544, 308] on span "This tip is simple, but so helpful! If possible, shorten your first week back b…" at bounding box center [560, 301] width 216 height 41
click at [602, 338] on p "Try to understand the strategic context behind any changes to your team" at bounding box center [553, 341] width 216 height 10
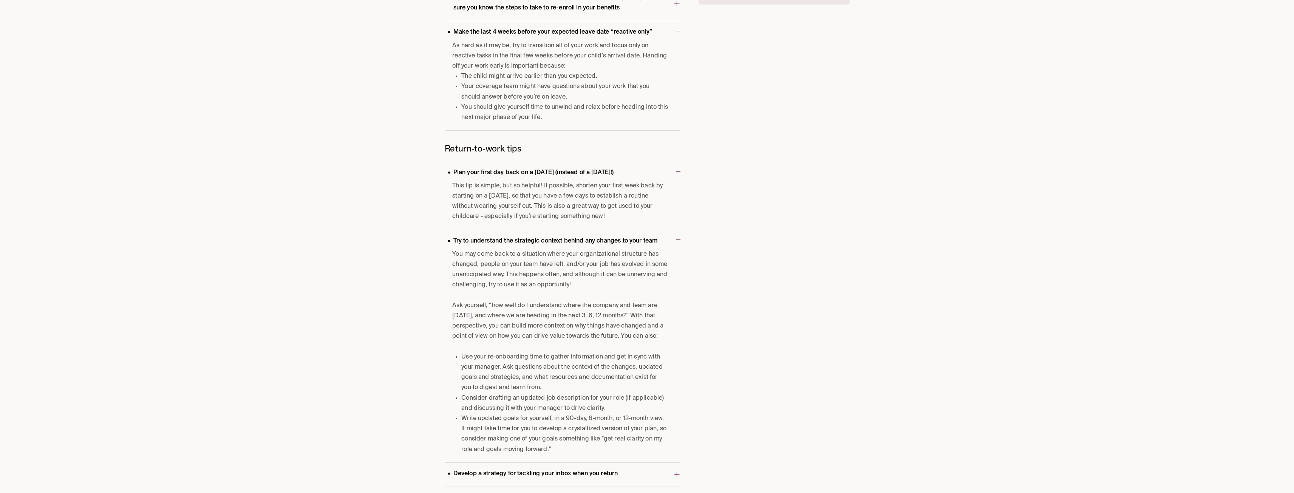
scroll to position [517, 0]
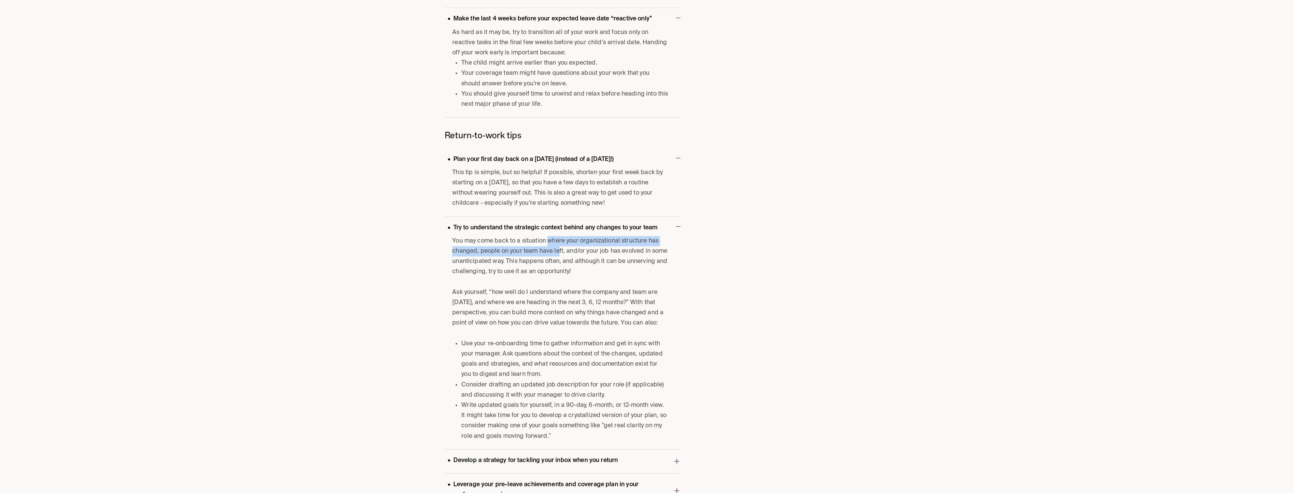
drag, startPoint x: 547, startPoint y: 238, endPoint x: 559, endPoint y: 259, distance: 24.5
click at [559, 259] on p "You may come back to a situation where your organizational structure has change…" at bounding box center [560, 256] width 216 height 41
click at [563, 265] on p "You may come back to a situation where your organizational structure has change…" at bounding box center [560, 256] width 216 height 41
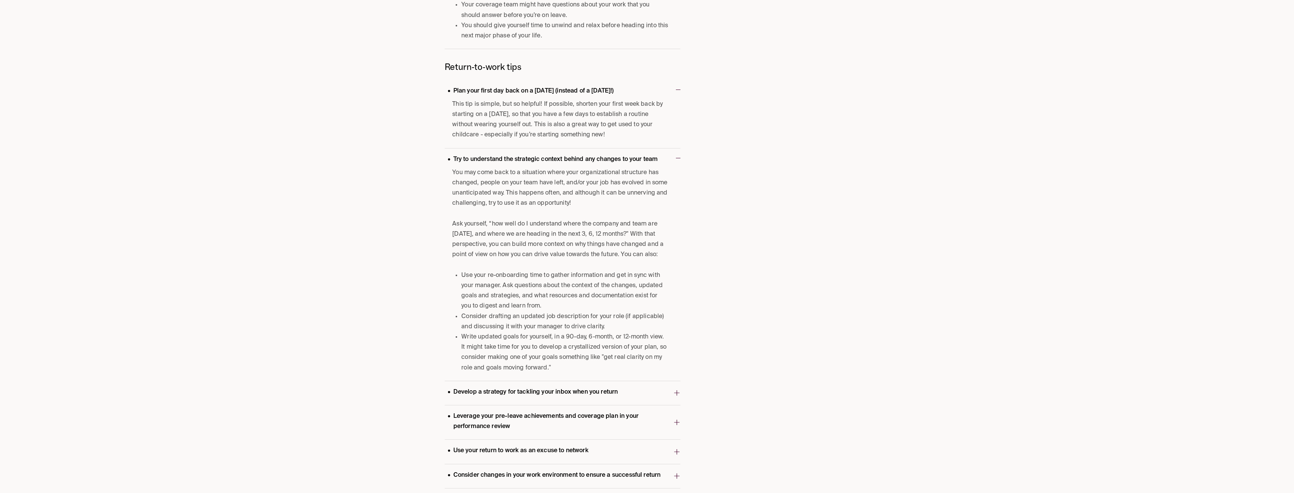
scroll to position [593, 0]
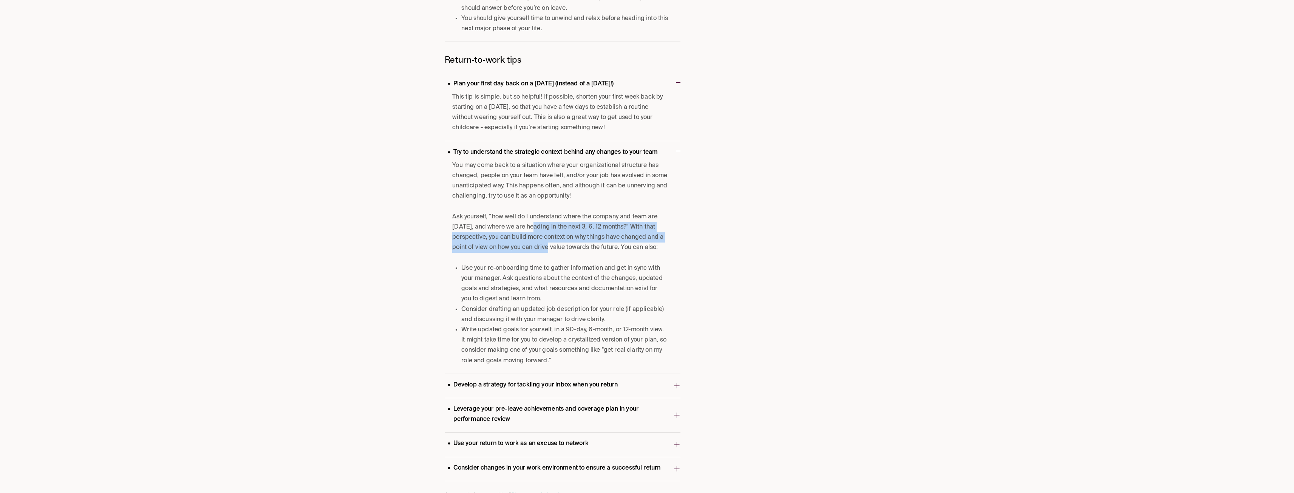
drag, startPoint x: 533, startPoint y: 225, endPoint x: 550, endPoint y: 243, distance: 24.6
click at [550, 243] on p "Ask yourself, “how well do I understand where the company and team are [DATE], …" at bounding box center [560, 232] width 216 height 41
click at [552, 247] on p "Ask yourself, “how well do I understand where the company and team are [DATE], …" at bounding box center [560, 232] width 216 height 41
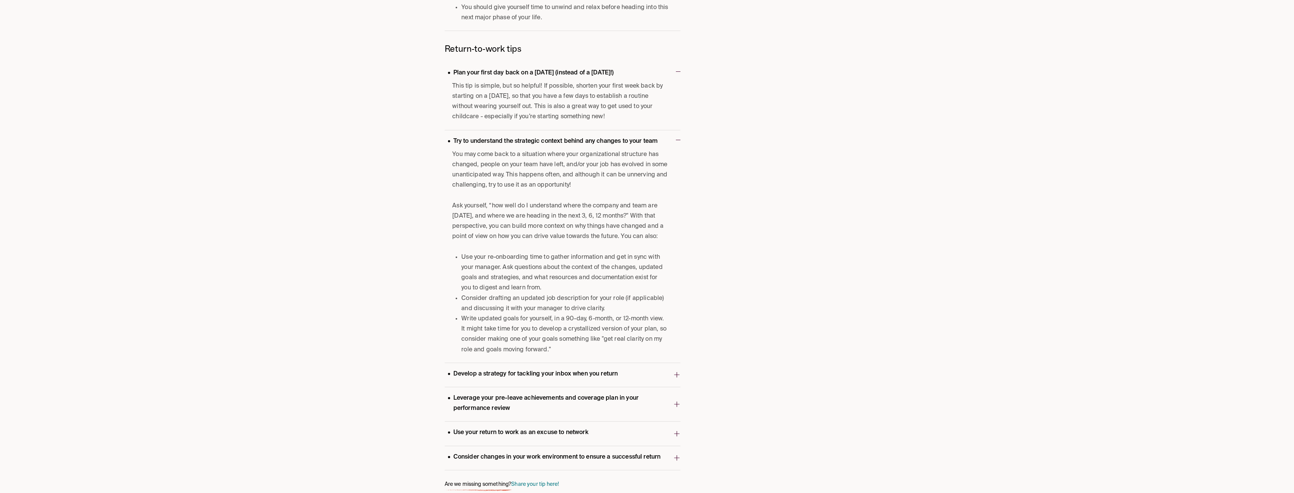
scroll to position [612, 0]
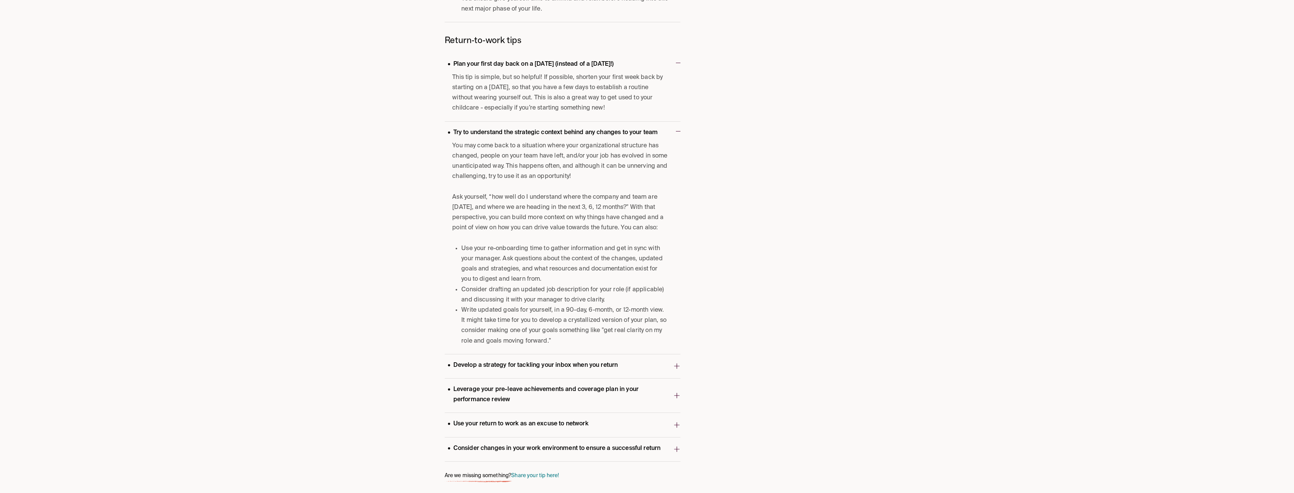
click at [571, 364] on p "Develop a strategy for tackling your inbox when you return" at bounding box center [533, 365] width 176 height 10
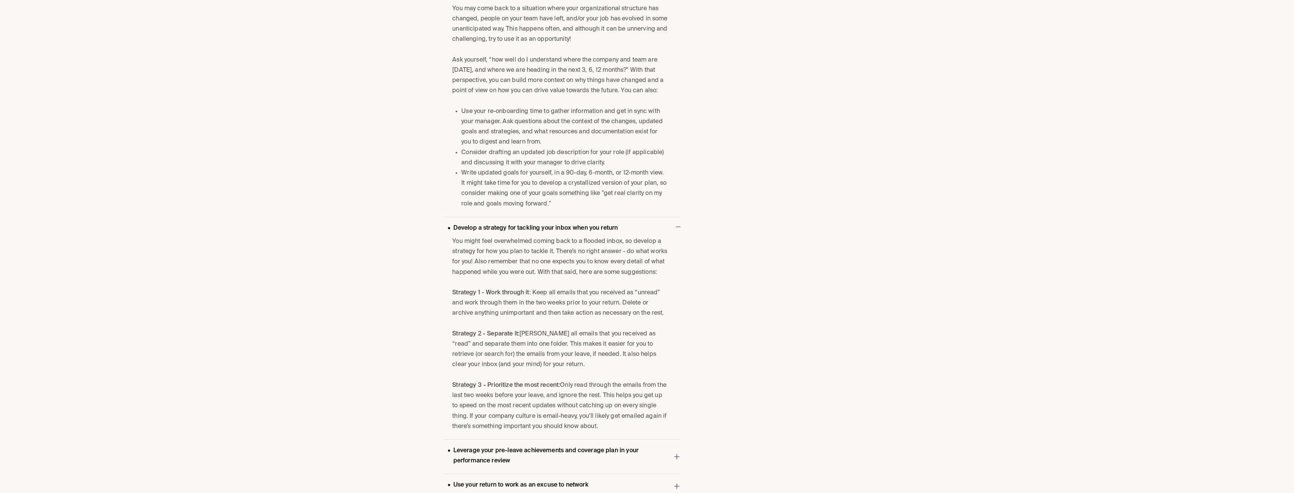
scroll to position [801, 0]
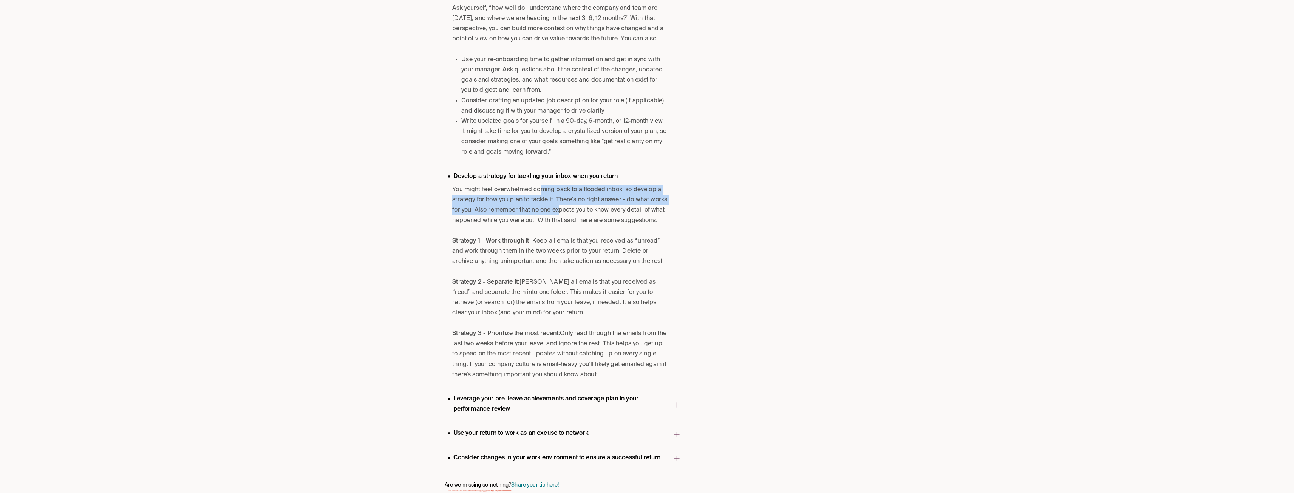
drag, startPoint x: 542, startPoint y: 193, endPoint x: 561, endPoint y: 210, distance: 26.2
click at [561, 210] on p "You might feel overwhelmed coming back to a flooded inbox, so develop a strateg…" at bounding box center [560, 205] width 216 height 41
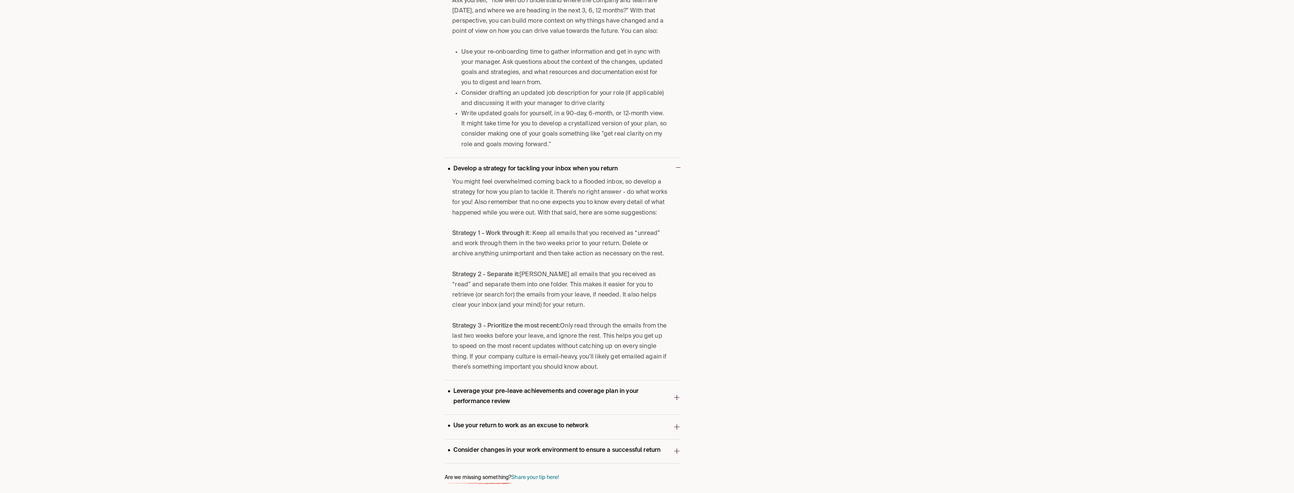
scroll to position [810, 0]
click at [596, 395] on p "Leverage your pre-leave achievements and coverage plan in your performance revi…" at bounding box center [559, 394] width 228 height 20
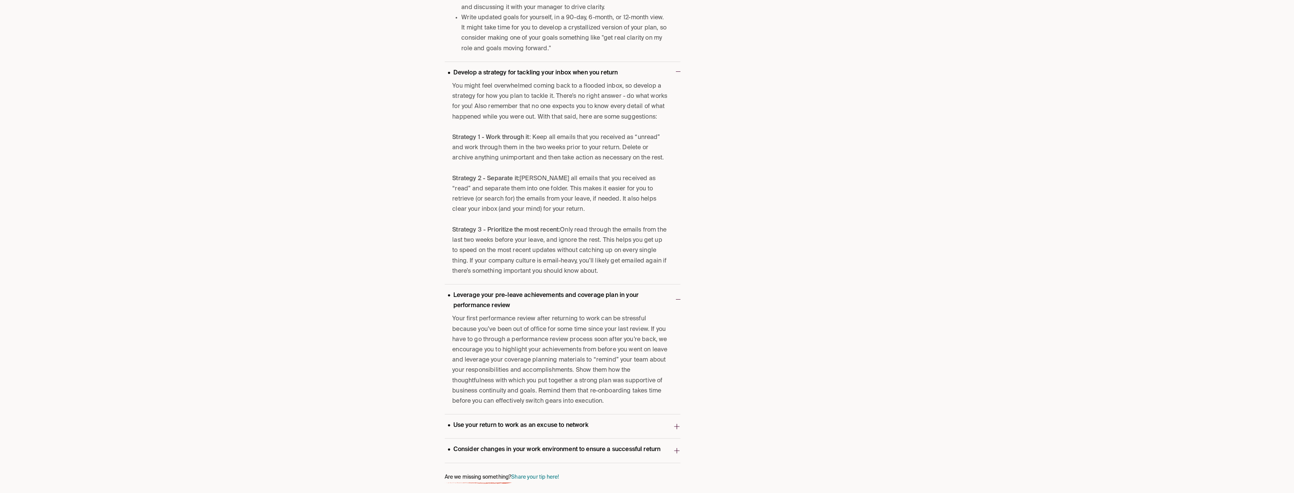
scroll to position [906, 0]
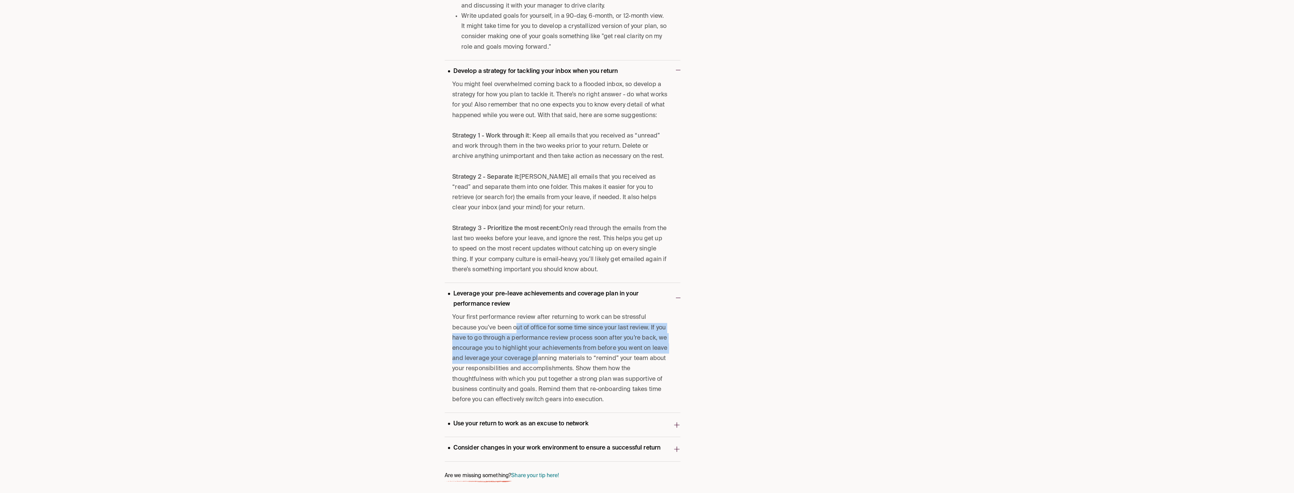
drag, startPoint x: 524, startPoint y: 327, endPoint x: 562, endPoint y: 367, distance: 55.3
click at [555, 358] on span "Your first performance review after returning to work can be stressful because …" at bounding box center [560, 358] width 216 height 93
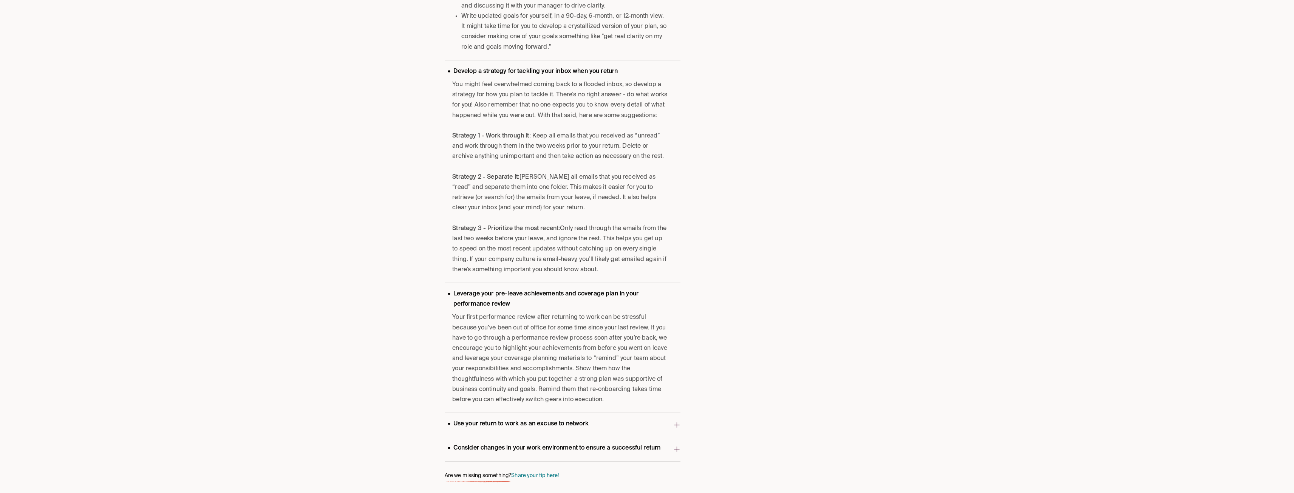
click at [563, 369] on span "Your first performance review after returning to work can be stressful because …" at bounding box center [560, 358] width 216 height 93
drag, startPoint x: 583, startPoint y: 387, endPoint x: 558, endPoint y: 395, distance: 26.4
click at [558, 395] on span "Your first performance review after returning to work can be stressful because …" at bounding box center [560, 358] width 216 height 93
click at [559, 395] on span "Your first performance review after returning to work can be stressful because …" at bounding box center [560, 358] width 216 height 93
click at [599, 418] on span "Use your return to work as an excuse to network" at bounding box center [559, 424] width 228 height 15
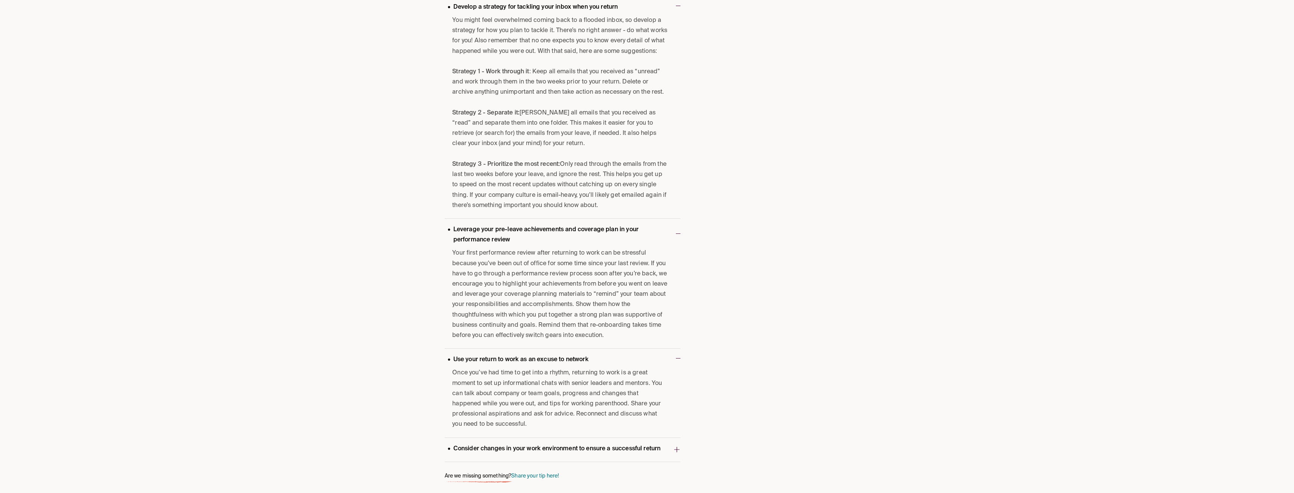
scroll to position [971, 0]
drag, startPoint x: 538, startPoint y: 374, endPoint x: 542, endPoint y: 383, distance: 10.8
click at [542, 383] on span "Once you’ve had time to get into a rhythm, returning to work is a great moment …" at bounding box center [560, 398] width 216 height 62
click at [543, 384] on span "Once you’ve had time to get into a rhythm, returning to work is a great moment …" at bounding box center [560, 398] width 216 height 62
drag, startPoint x: 518, startPoint y: 391, endPoint x: 542, endPoint y: 397, distance: 24.9
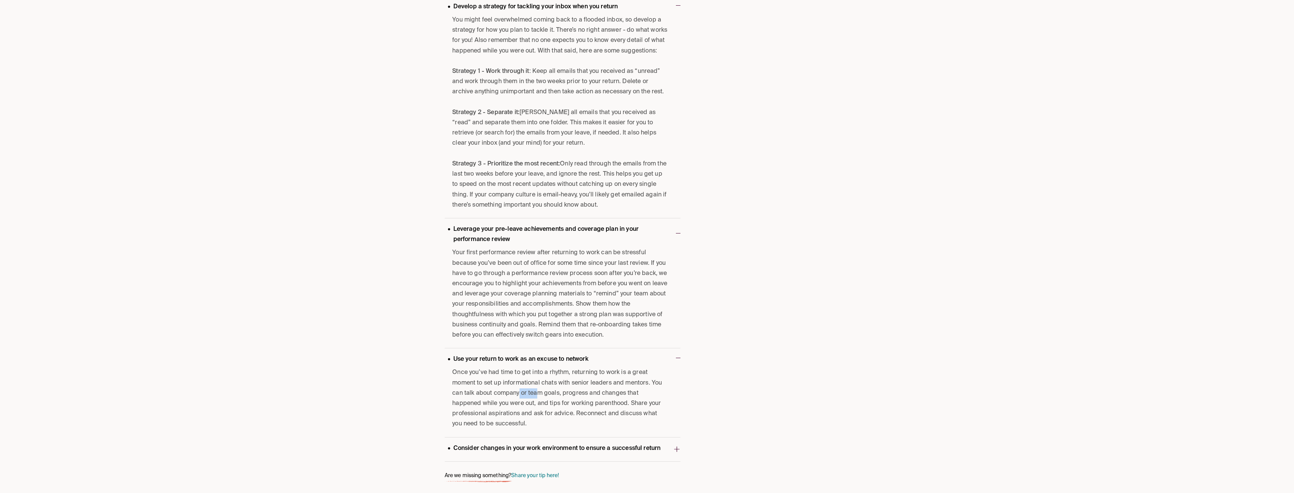
click at [540, 396] on span "Once you’ve had time to get into a rhythm, returning to work is a great moment …" at bounding box center [560, 398] width 216 height 62
click at [546, 398] on span "Once you’ve had time to get into a rhythm, returning to work is a great moment …" at bounding box center [560, 398] width 216 height 62
drag, startPoint x: 540, startPoint y: 404, endPoint x: 563, endPoint y: 411, distance: 23.7
click at [562, 410] on span "Once you’ve had time to get into a rhythm, returning to work is a great moment …" at bounding box center [560, 398] width 216 height 62
click at [563, 411] on span "Once you’ve had time to get into a rhythm, returning to work is a great moment …" at bounding box center [560, 398] width 216 height 62
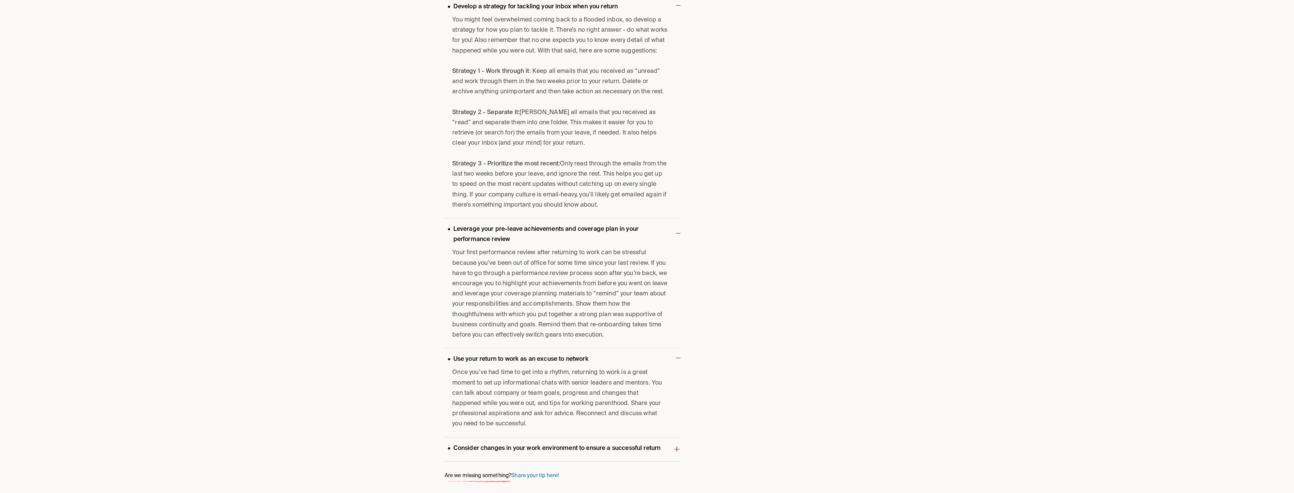
click at [621, 451] on p "Consider changes in your work environment to ensure a successful return" at bounding box center [554, 448] width 219 height 10
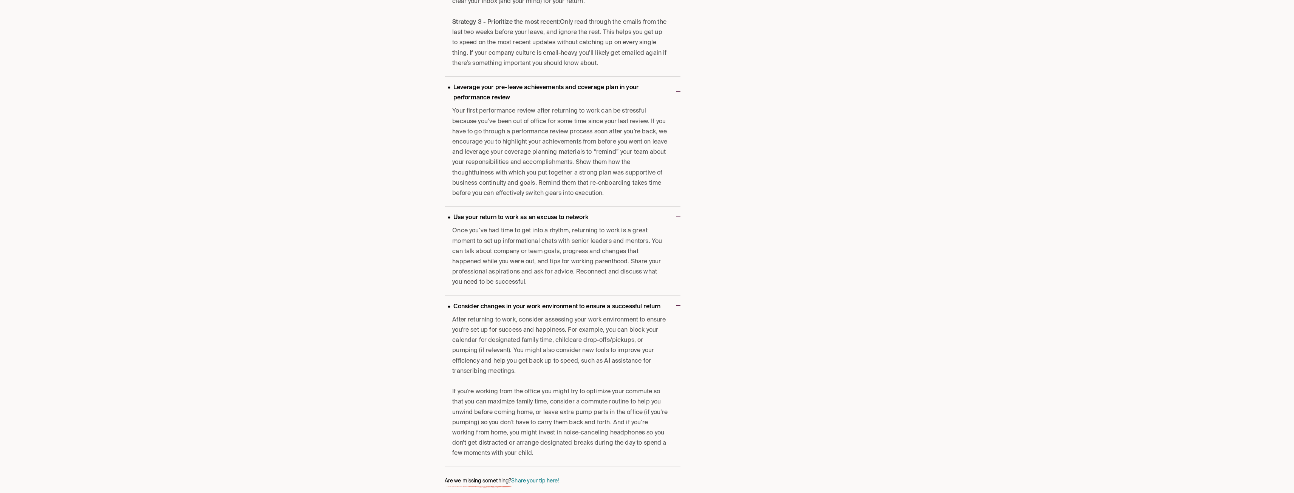
scroll to position [1118, 0]
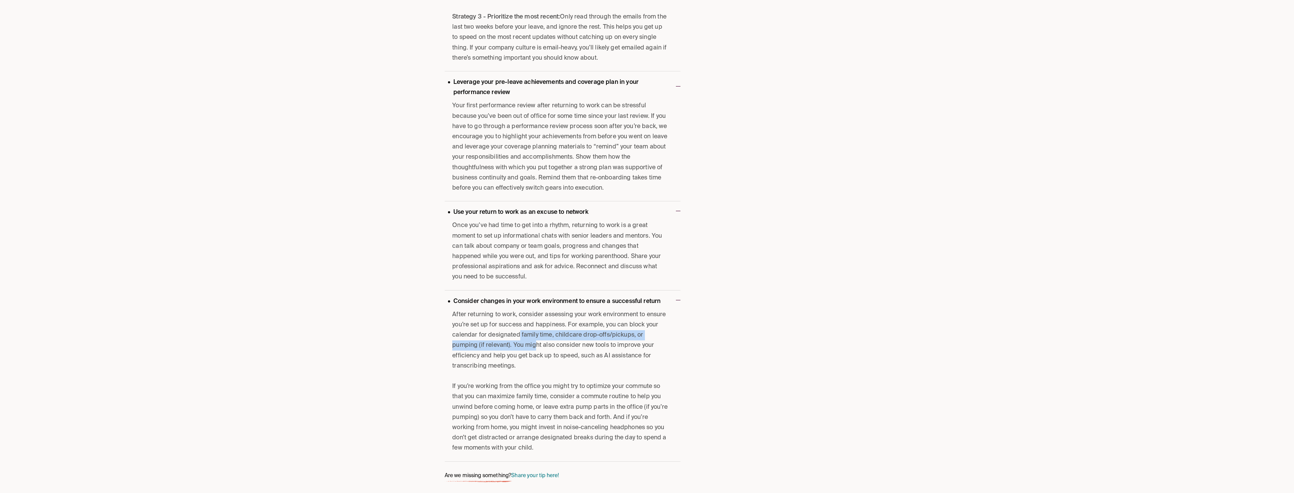
drag, startPoint x: 518, startPoint y: 332, endPoint x: 534, endPoint y: 349, distance: 23.0
click at [534, 348] on p "After returning to work, consider assessing your work environment to ensure you…" at bounding box center [560, 341] width 216 height 62
click at [534, 349] on p "After returning to work, consider assessing your work environment to ensure you…" at bounding box center [560, 341] width 216 height 62
click at [601, 392] on p "If you’re working from the office you might try to optimize your commute so tha…" at bounding box center [560, 417] width 216 height 72
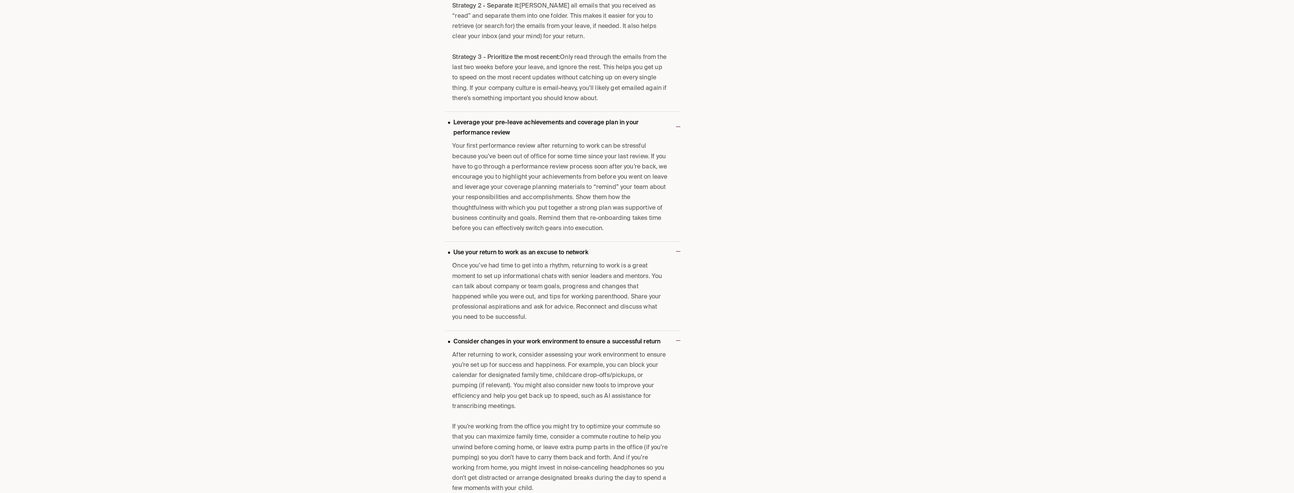
scroll to position [1080, 0]
